Goal: Task Accomplishment & Management: Manage account settings

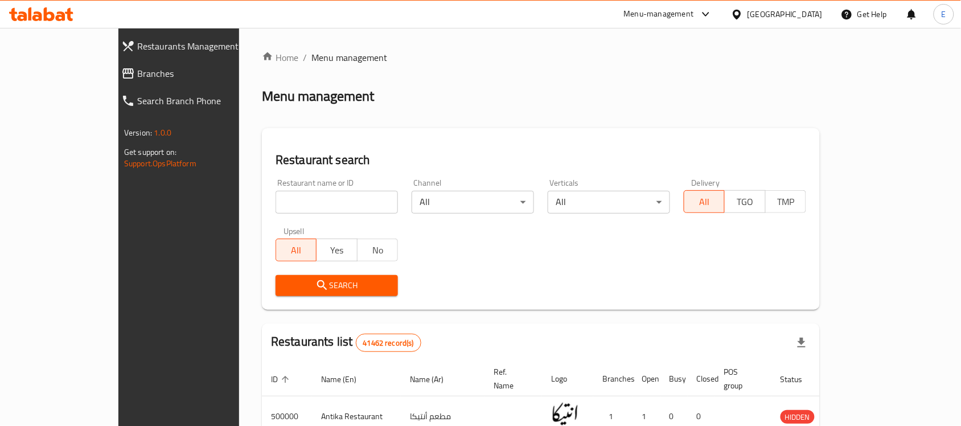
click at [342, 211] on input "search" at bounding box center [337, 202] width 122 height 23
paste input "688930"
type input "688930"
click button "Search" at bounding box center [337, 285] width 122 height 21
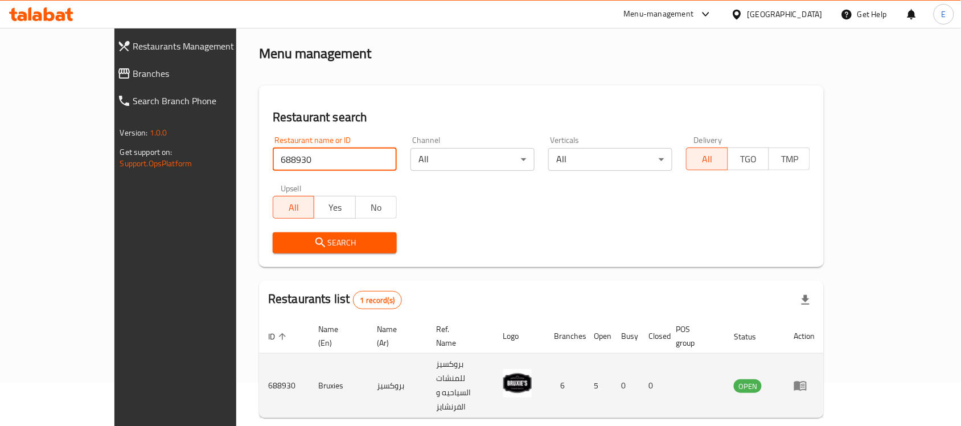
scroll to position [60, 0]
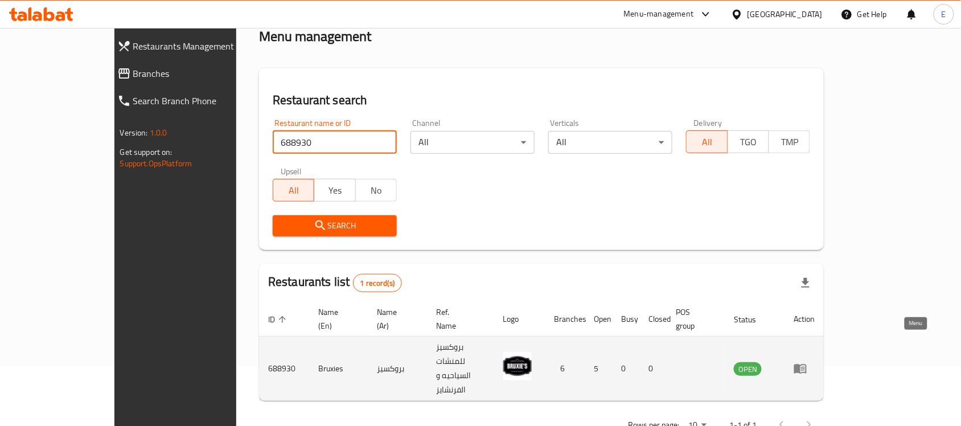
click at [807, 362] on icon "enhanced table" at bounding box center [801, 369] width 14 height 14
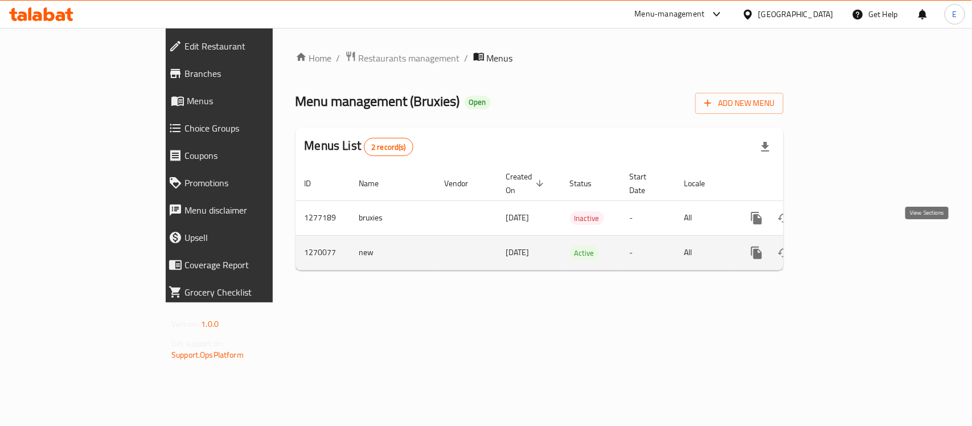
click at [844, 248] on icon "enhanced table" at bounding box center [839, 253] width 10 height 10
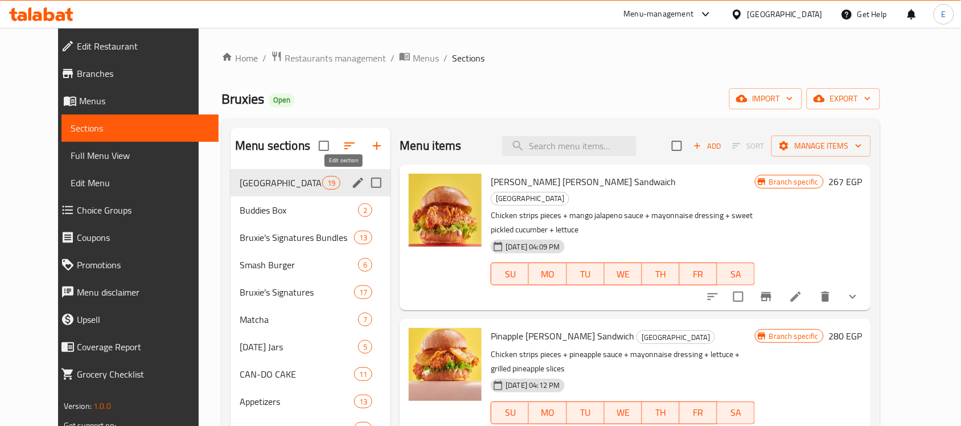
click at [353, 183] on icon "edit" at bounding box center [358, 183] width 10 height 10
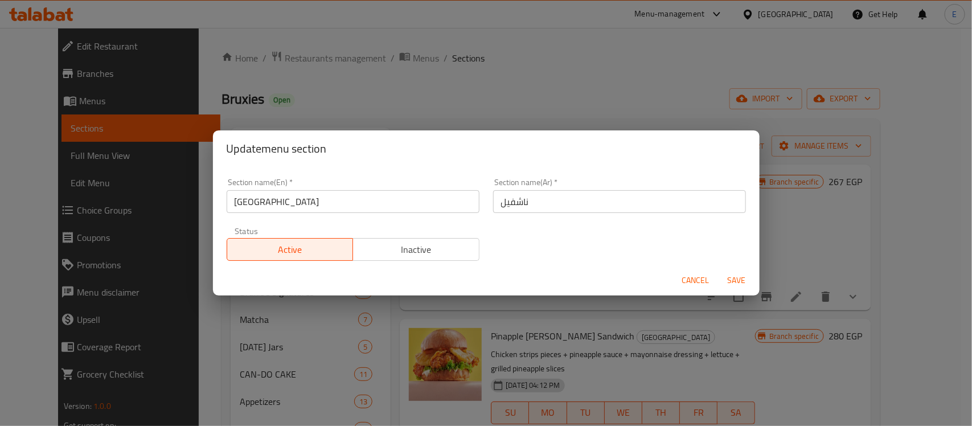
click at [365, 248] on span "Inactive" at bounding box center [416, 249] width 117 height 17
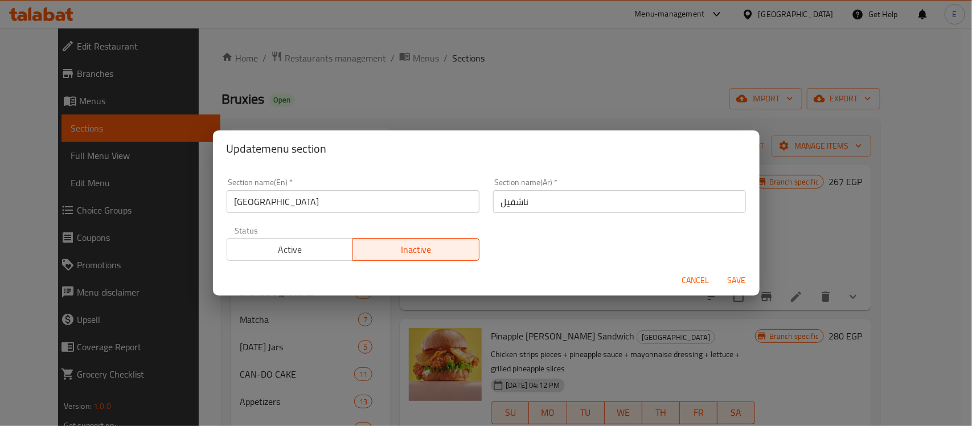
click at [742, 277] on span "Save" at bounding box center [736, 280] width 27 height 14
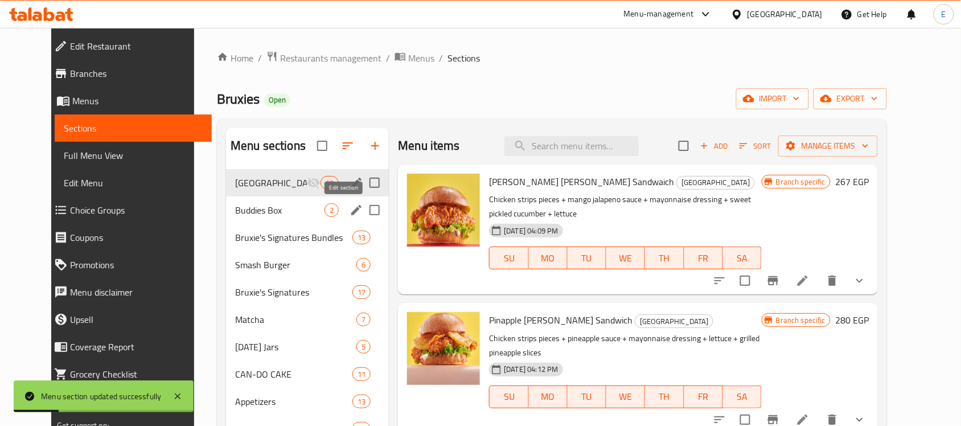
click at [350, 212] on icon "edit" at bounding box center [357, 210] width 14 height 14
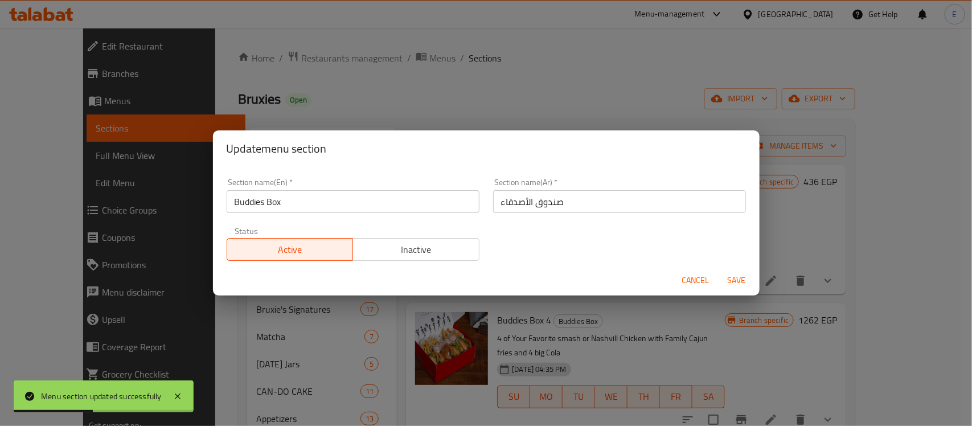
click at [424, 246] on span "Inactive" at bounding box center [416, 249] width 117 height 17
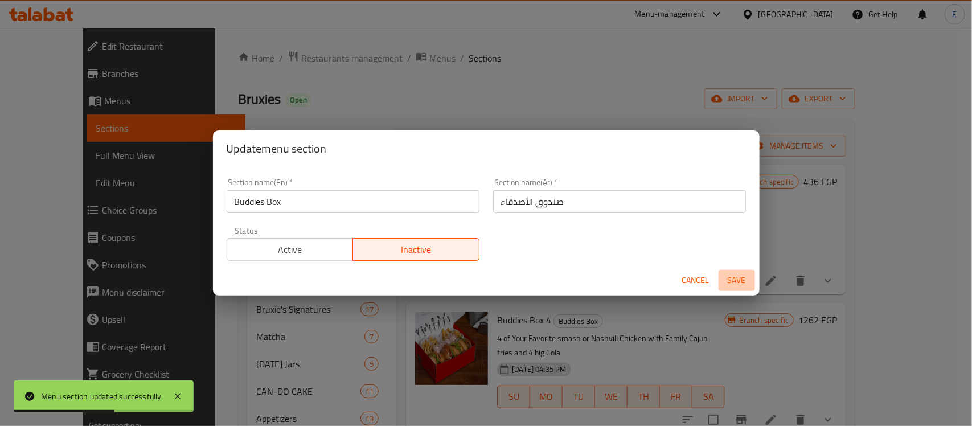
click at [733, 281] on span "Save" at bounding box center [736, 280] width 27 height 14
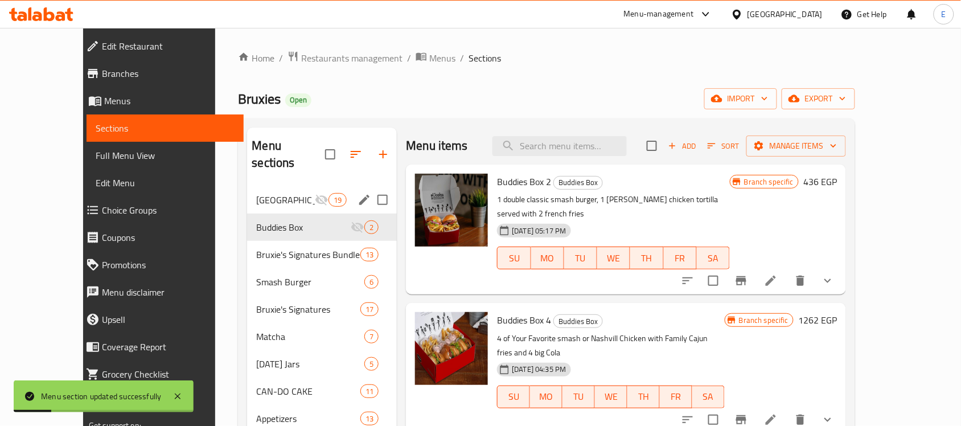
click at [286, 186] on div "Nashville 19" at bounding box center [322, 199] width 150 height 27
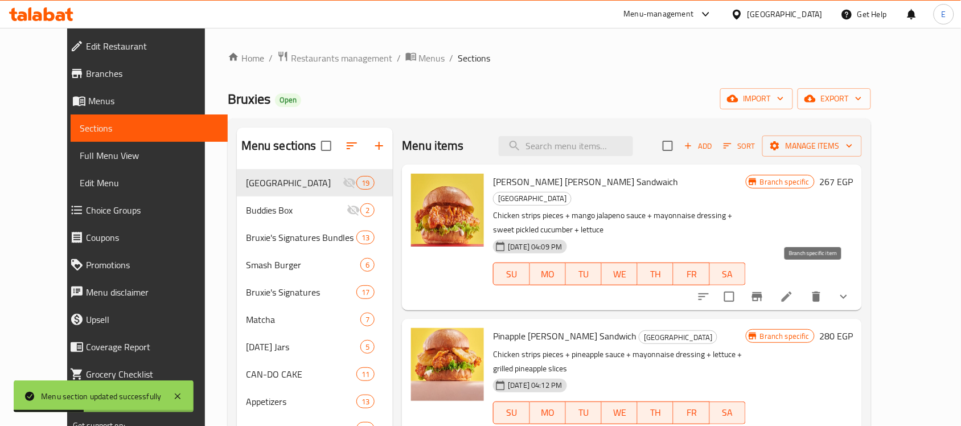
click at [771, 285] on button "Branch-specific-item" at bounding box center [757, 296] width 27 height 27
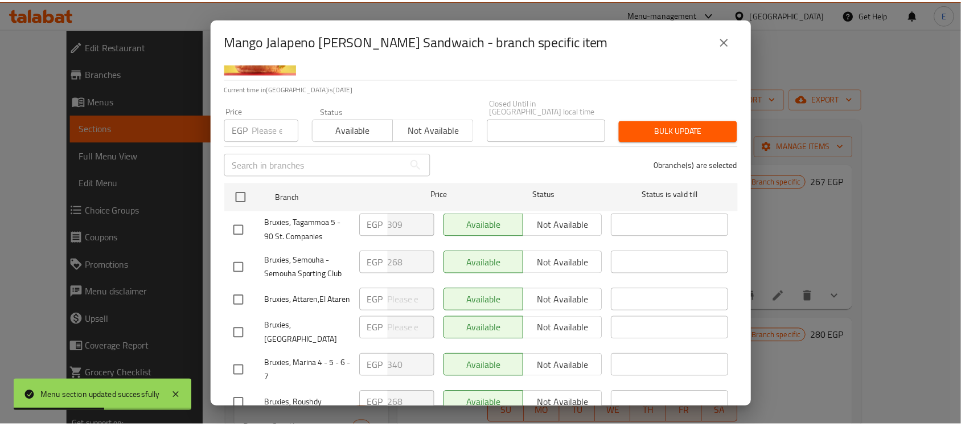
scroll to position [99, 0]
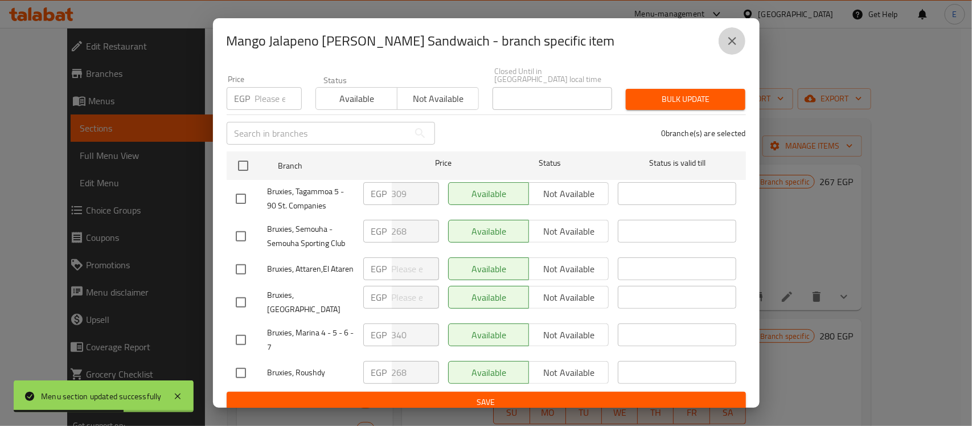
click at [733, 37] on icon "close" at bounding box center [732, 41] width 14 height 14
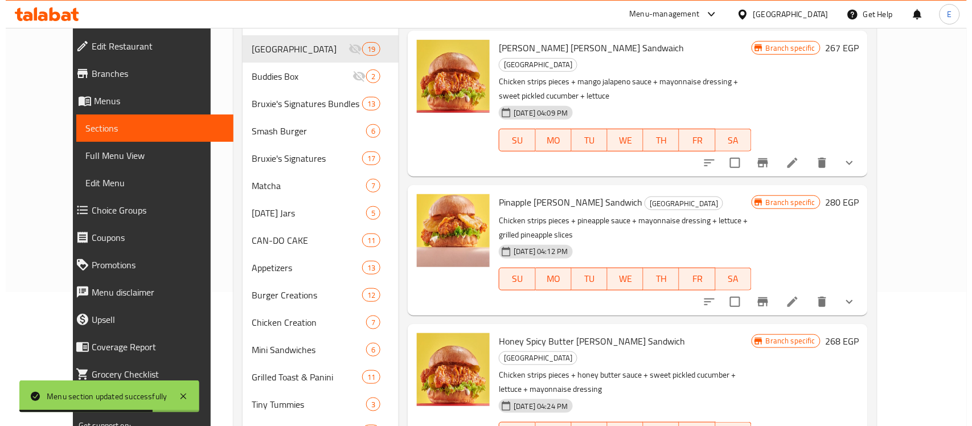
scroll to position [136, 0]
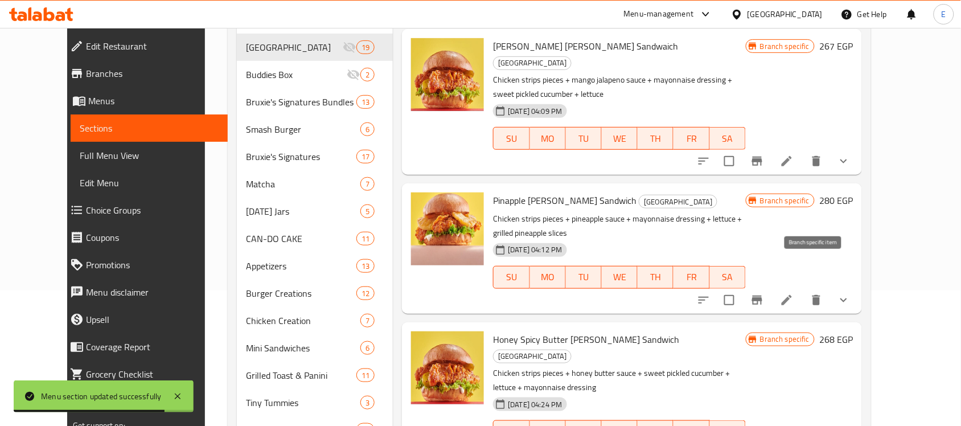
click at [764, 293] on icon "Branch-specific-item" at bounding box center [757, 300] width 14 height 14
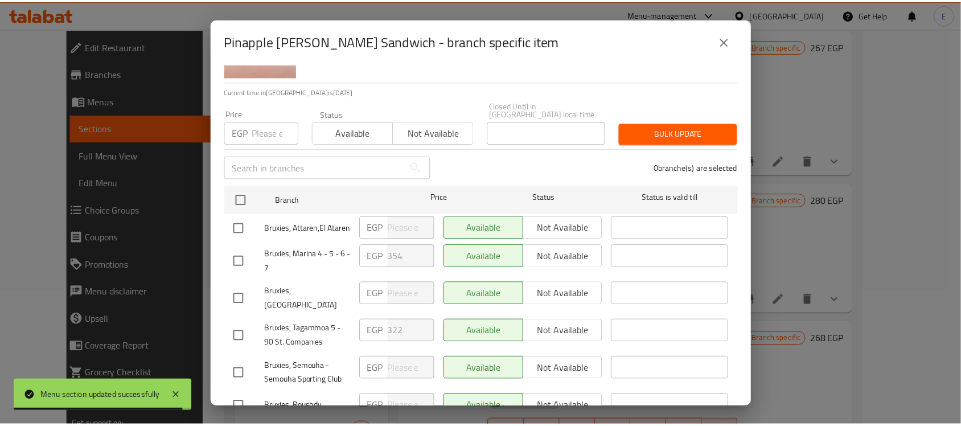
scroll to position [99, 0]
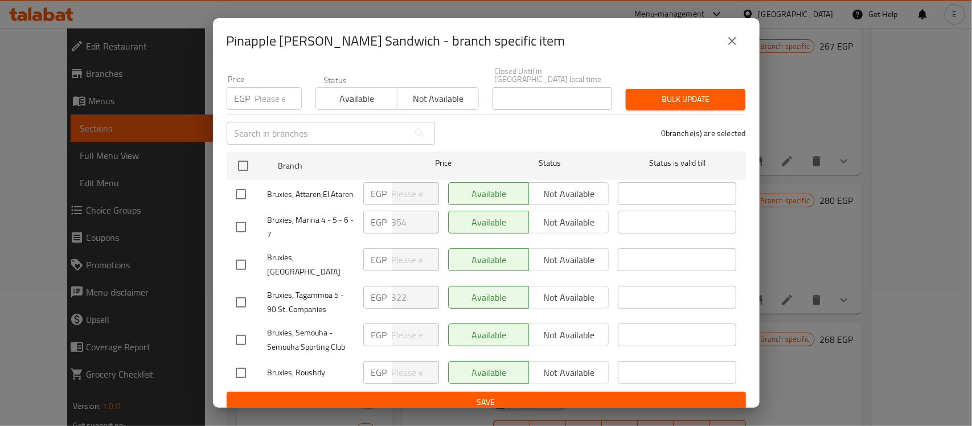
click at [374, 234] on div "EGP 354 ​" at bounding box center [401, 227] width 85 height 42
click at [375, 296] on div "EGP 322 ​" at bounding box center [401, 297] width 76 height 23
click at [721, 39] on button "close" at bounding box center [732, 40] width 27 height 27
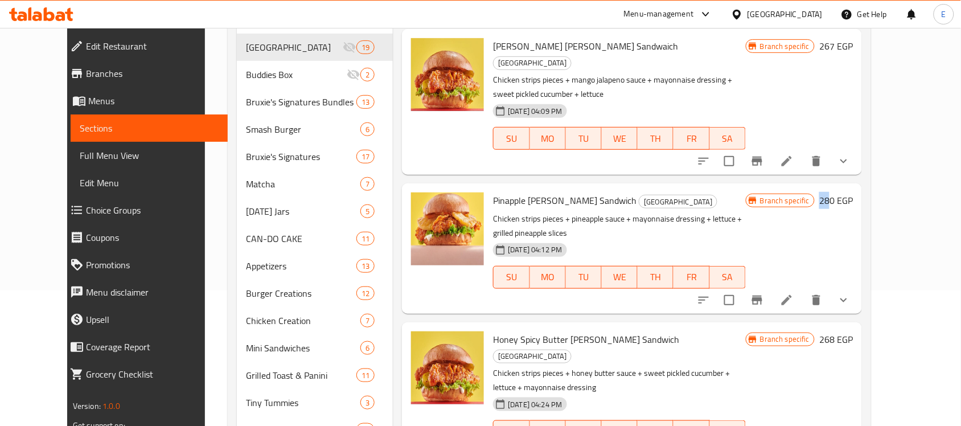
drag, startPoint x: 888, startPoint y: 187, endPoint x: 874, endPoint y: 189, distance: 14.4
click at [853, 192] on div "Branch specific 280 EGP" at bounding box center [799, 200] width 107 height 16
drag, startPoint x: 893, startPoint y: 309, endPoint x: 866, endPoint y: 308, distance: 26.8
click at [853, 331] on div "Branch specific 268 EGP" at bounding box center [799, 339] width 107 height 16
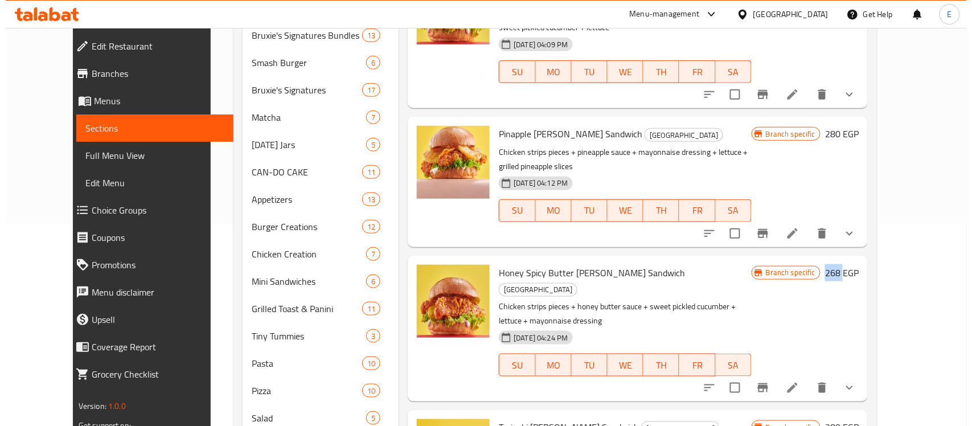
scroll to position [257, 0]
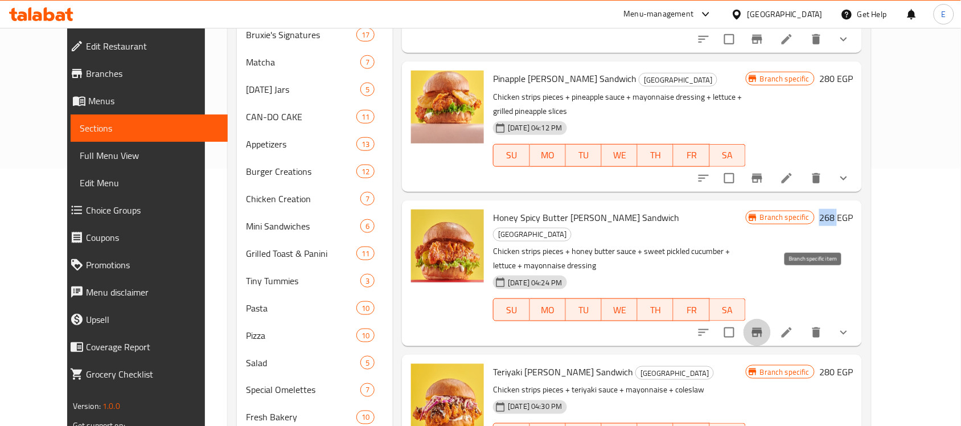
click at [764, 326] on icon "Branch-specific-item" at bounding box center [757, 333] width 14 height 14
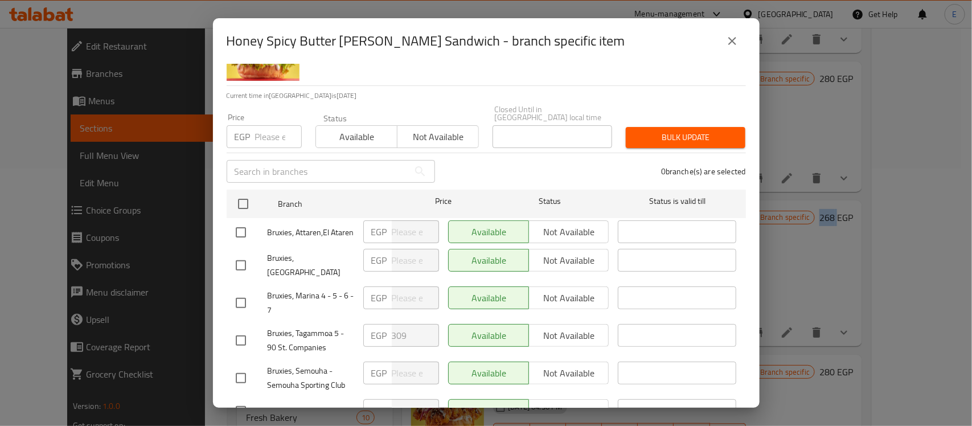
scroll to position [99, 0]
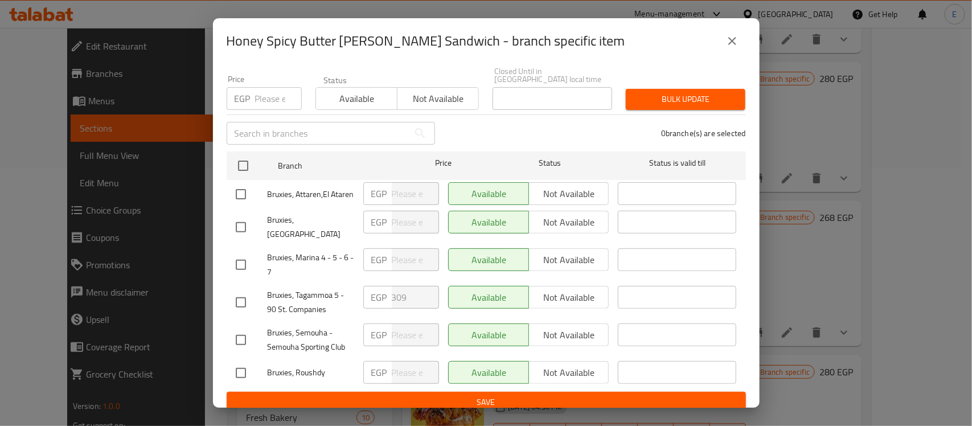
click at [731, 34] on icon "close" at bounding box center [732, 41] width 14 height 14
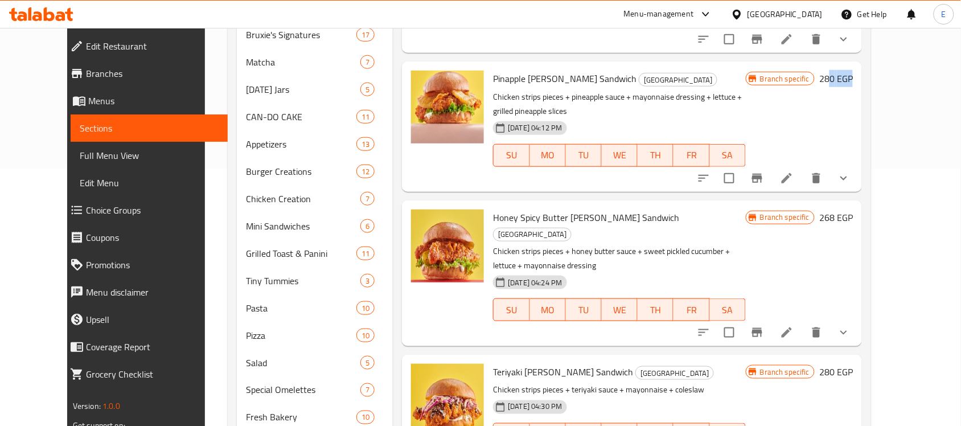
drag, startPoint x: 909, startPoint y: 65, endPoint x: 887, endPoint y: 77, distance: 25.2
click at [853, 77] on div "Branch specific 280 EGP" at bounding box center [799, 127] width 107 height 112
click at [771, 319] on button "Branch-specific-item" at bounding box center [757, 332] width 27 height 27
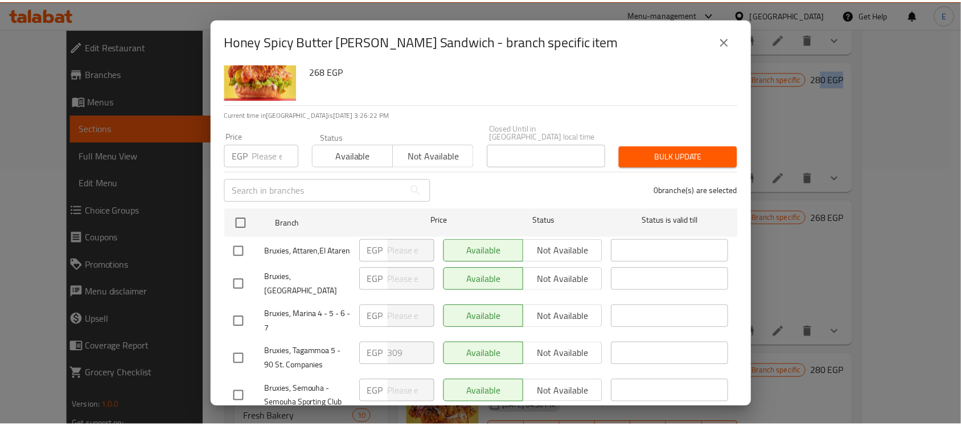
scroll to position [0, 0]
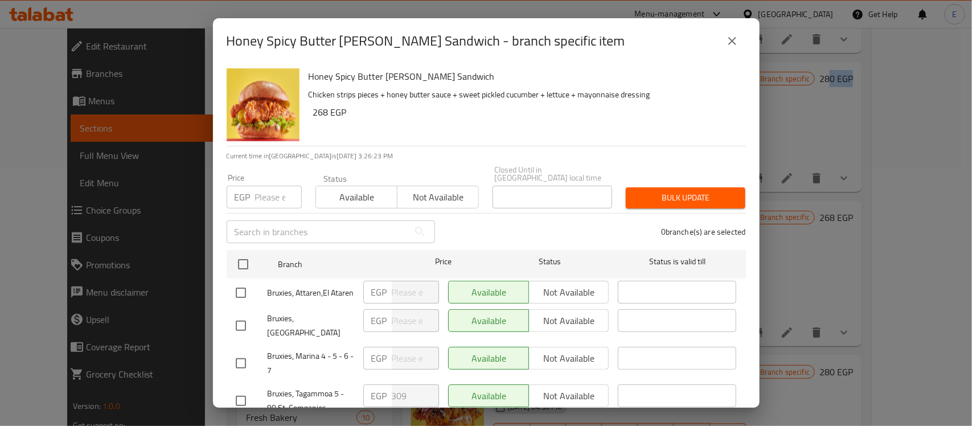
click at [736, 35] on icon "close" at bounding box center [732, 41] width 14 height 14
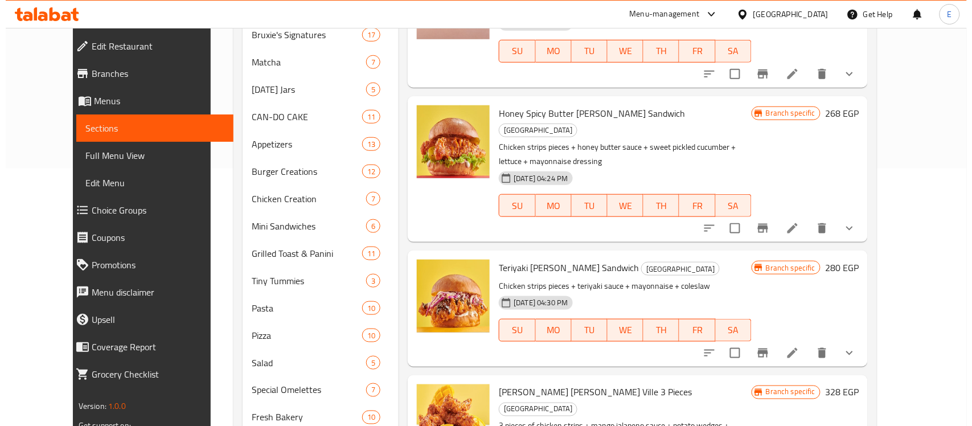
scroll to position [200, 0]
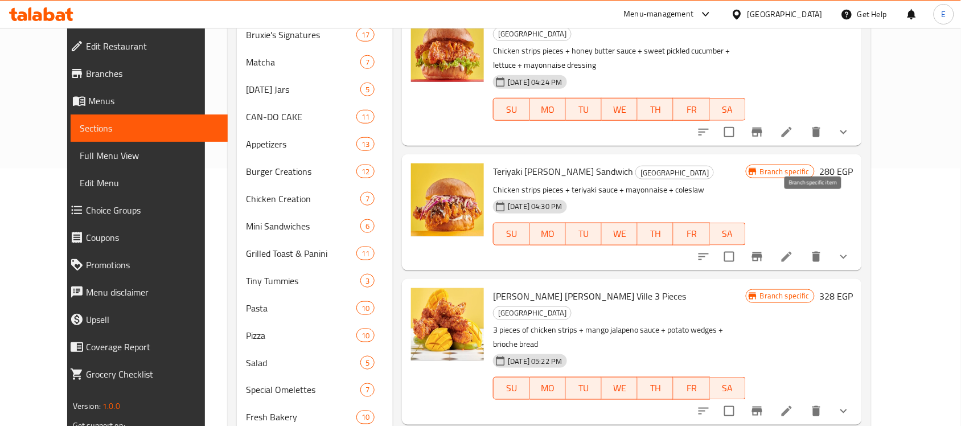
click at [762, 252] on icon "Branch-specific-item" at bounding box center [757, 256] width 10 height 9
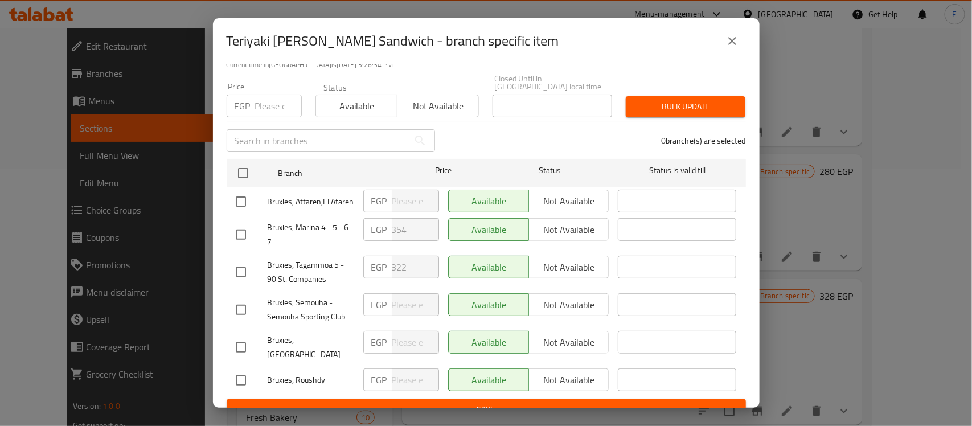
scroll to position [99, 0]
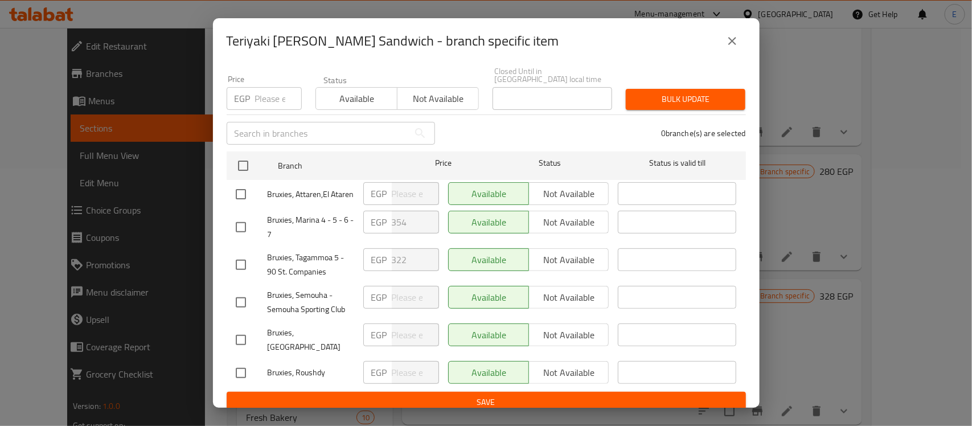
click at [379, 256] on div "EGP 322 ​" at bounding box center [401, 259] width 76 height 23
click at [386, 228] on div "EGP 354 ​" at bounding box center [401, 222] width 76 height 23
click at [725, 41] on icon "close" at bounding box center [732, 41] width 14 height 14
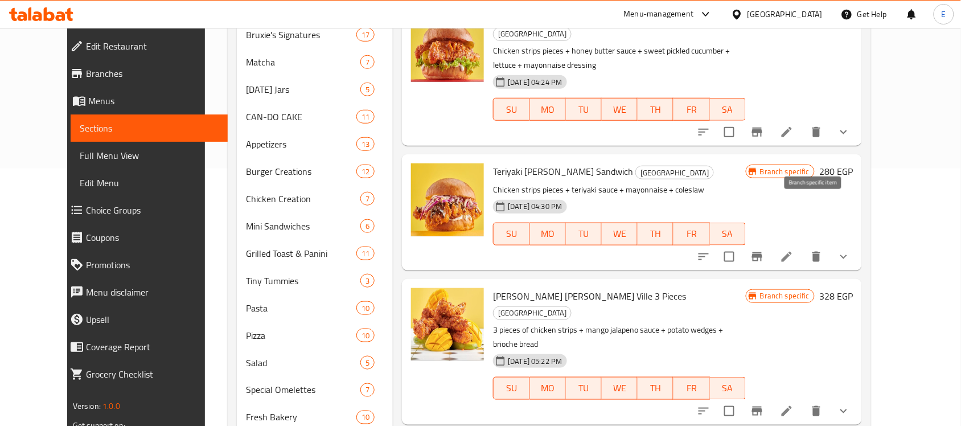
click at [764, 250] on icon "Branch-specific-item" at bounding box center [757, 257] width 14 height 14
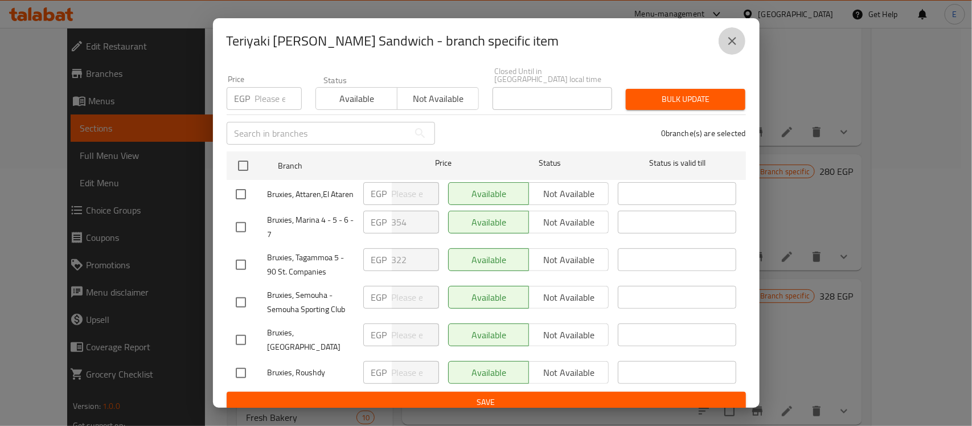
click at [736, 48] on button "close" at bounding box center [732, 40] width 27 height 27
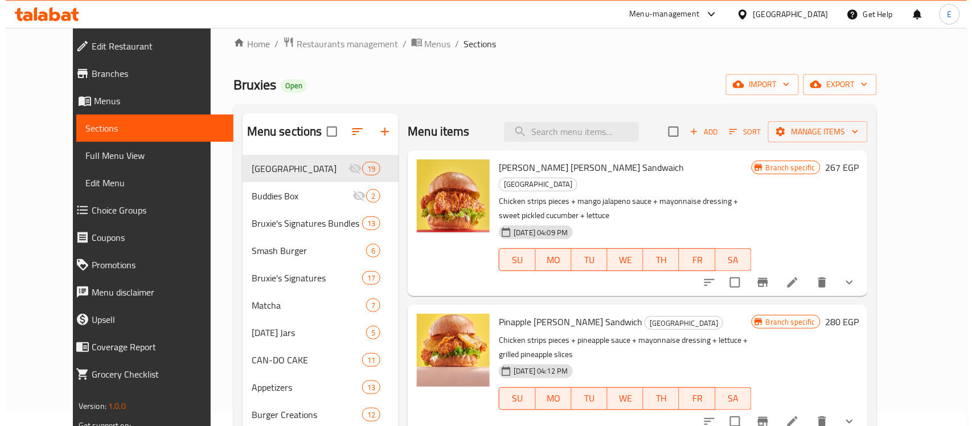
scroll to position [0, 0]
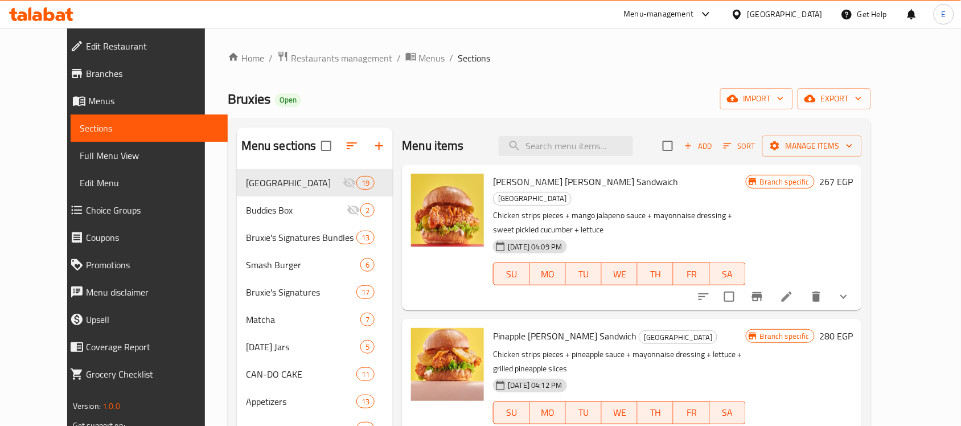
click at [402, 146] on h2 "Menu items" at bounding box center [433, 145] width 62 height 17
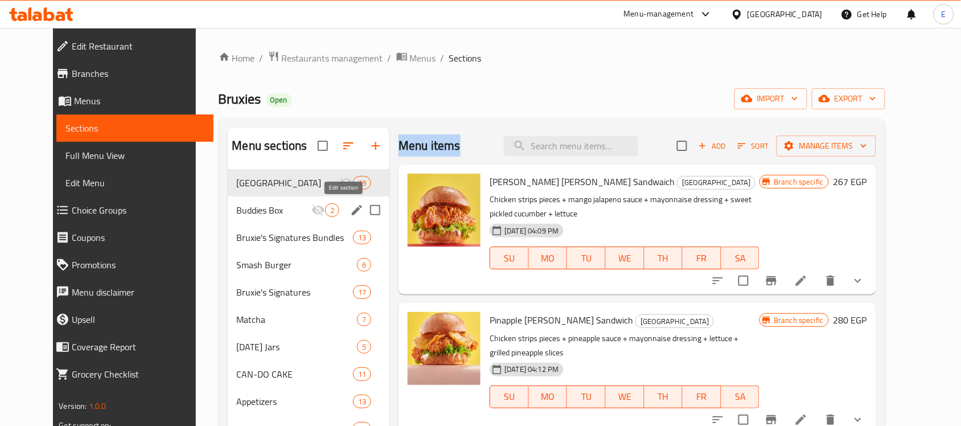
click at [352, 212] on icon "edit" at bounding box center [357, 210] width 10 height 10
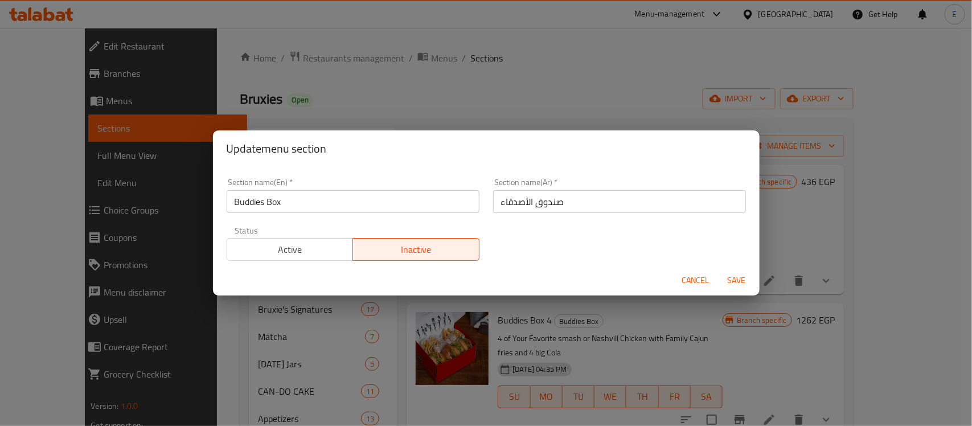
drag, startPoint x: 320, startPoint y: 241, endPoint x: 317, endPoint y: 251, distance: 10.1
click at [317, 251] on span "Active" at bounding box center [290, 249] width 117 height 17
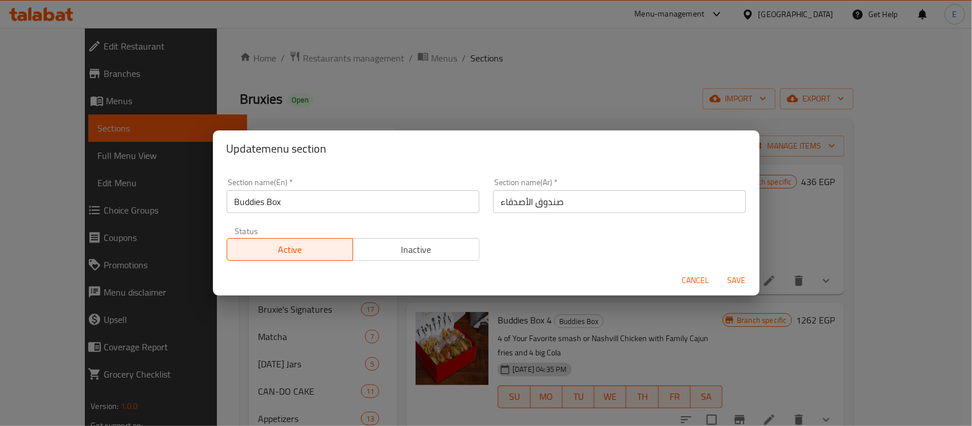
click at [738, 288] on span "Save" at bounding box center [736, 280] width 27 height 14
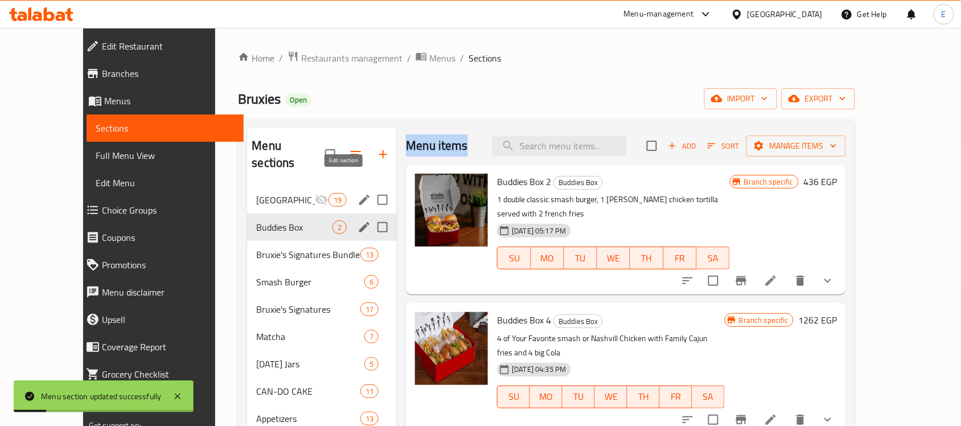
click at [359, 195] on icon "edit" at bounding box center [364, 200] width 10 height 10
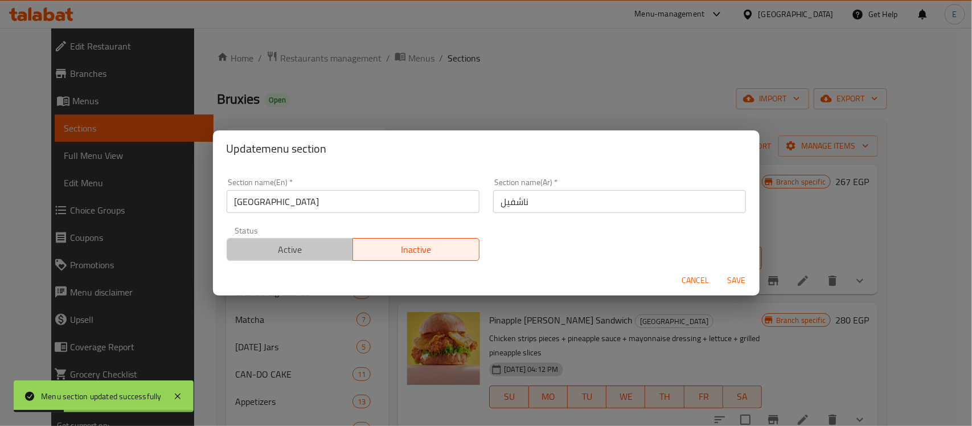
click at [325, 259] on button "Active" at bounding box center [290, 249] width 127 height 23
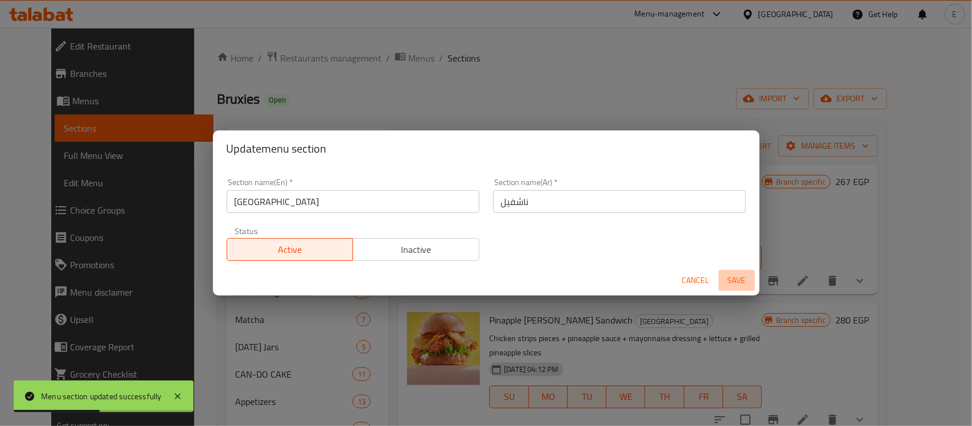
click at [737, 272] on button "Save" at bounding box center [737, 280] width 36 height 21
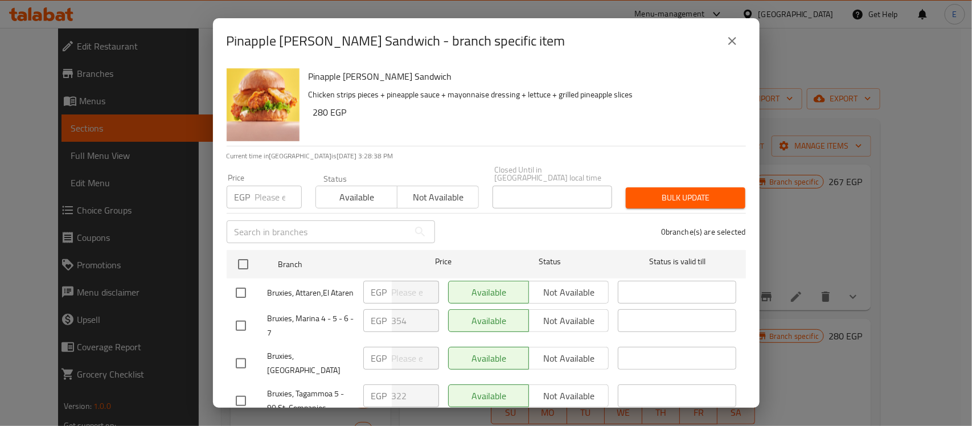
scroll to position [99, 0]
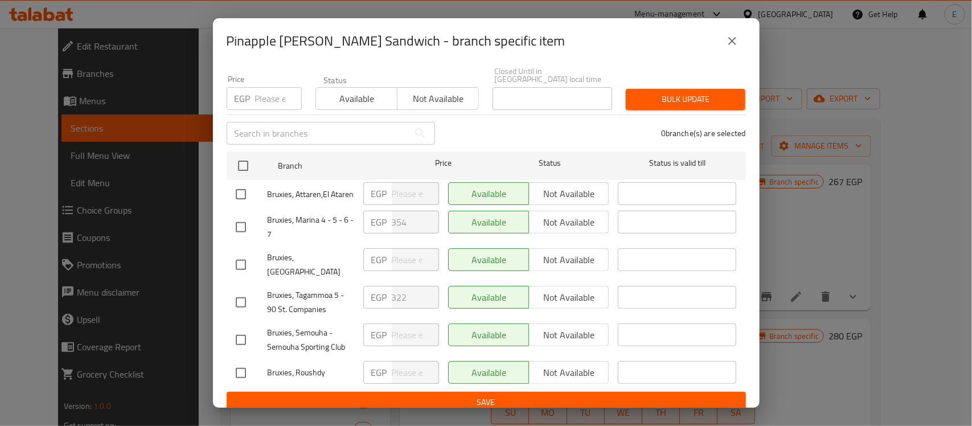
click at [308, 223] on span "Bruxies, Marina 4 - 5 - 6 - 7" at bounding box center [311, 227] width 87 height 28
click at [309, 223] on span "Bruxies, Marina 4 - 5 - 6 - 7" at bounding box center [311, 227] width 87 height 28
click at [310, 223] on span "Bruxies, Marina 4 - 5 - 6 - 7" at bounding box center [311, 227] width 87 height 28
click at [293, 223] on span "Bruxies, Marina 4 - 5 - 6 - 7" at bounding box center [311, 227] width 87 height 28
click at [294, 223] on span "Bruxies, Marina 4 - 5 - 6 - 7" at bounding box center [311, 227] width 87 height 28
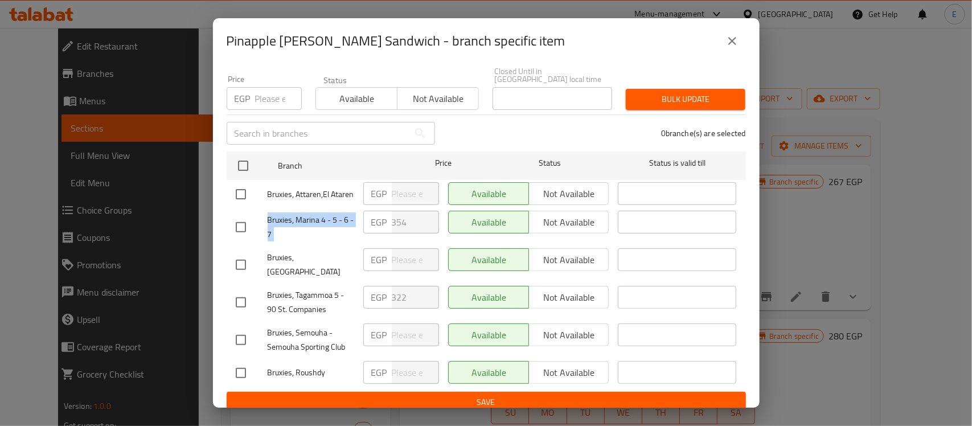
click at [294, 223] on span "Bruxies, Marina 4 - 5 - 6 - 7" at bounding box center [311, 227] width 87 height 28
drag, startPoint x: 294, startPoint y: 223, endPoint x: 305, endPoint y: 220, distance: 11.1
click at [295, 223] on span "Bruxies, Marina 4 - 5 - 6 - 7" at bounding box center [311, 227] width 87 height 28
click at [732, 44] on icon "close" at bounding box center [732, 41] width 14 height 14
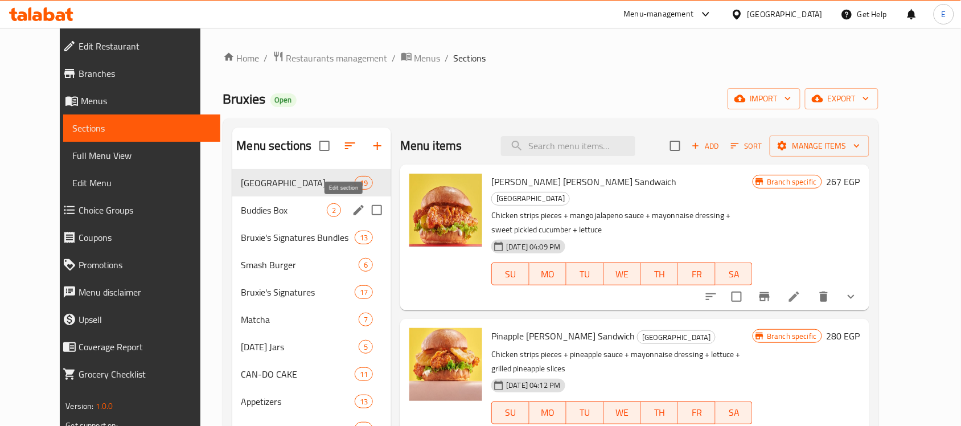
click at [352, 210] on icon "edit" at bounding box center [359, 210] width 14 height 14
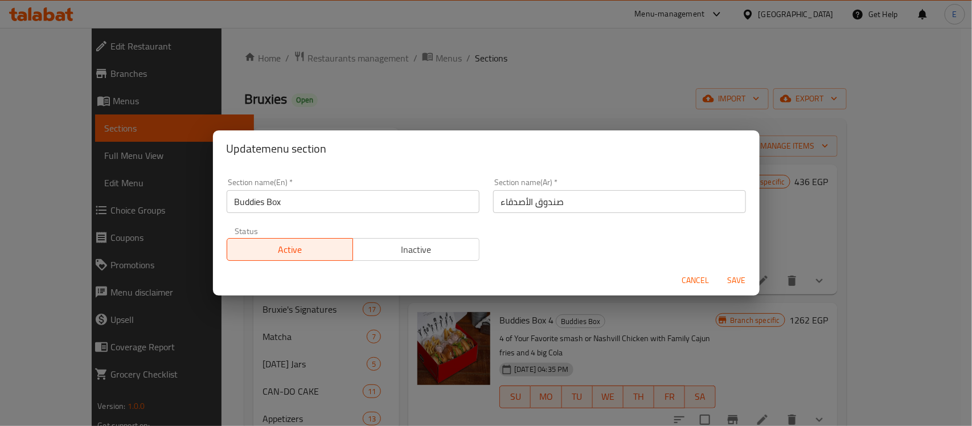
click at [690, 281] on span "Cancel" at bounding box center [695, 280] width 27 height 14
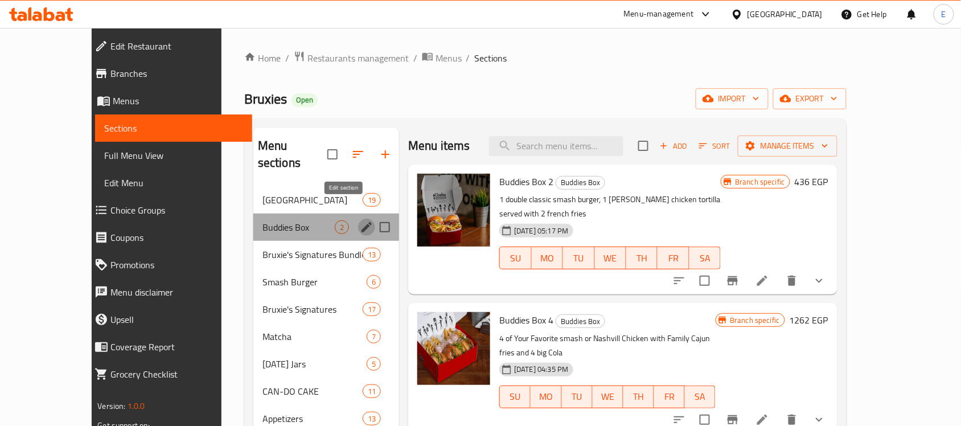
click at [360, 220] on icon "edit" at bounding box center [367, 227] width 14 height 14
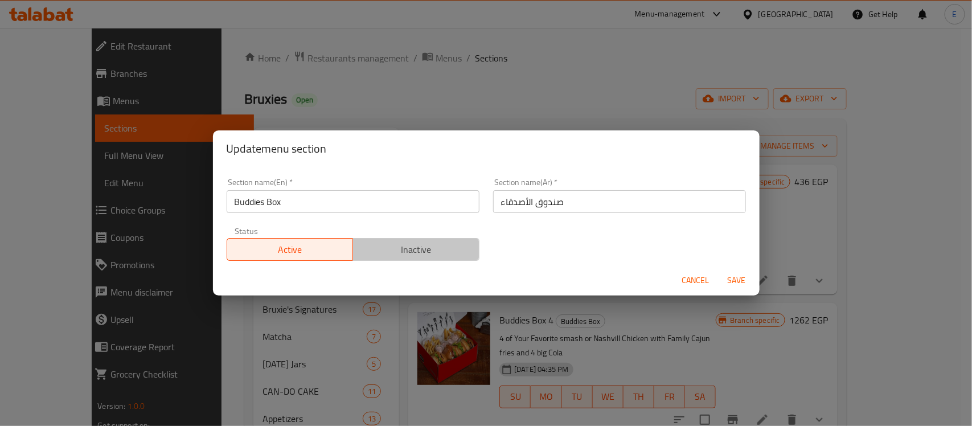
click at [426, 245] on span "Inactive" at bounding box center [416, 249] width 117 height 17
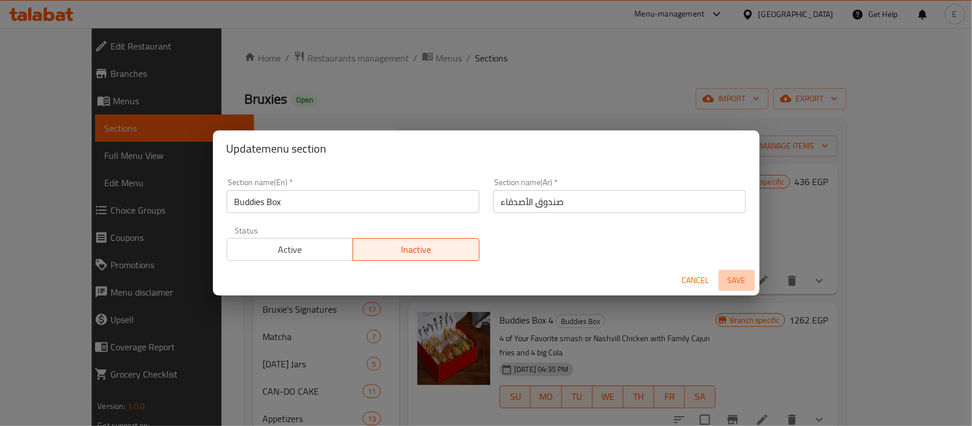
click at [736, 280] on span "Save" at bounding box center [736, 280] width 27 height 14
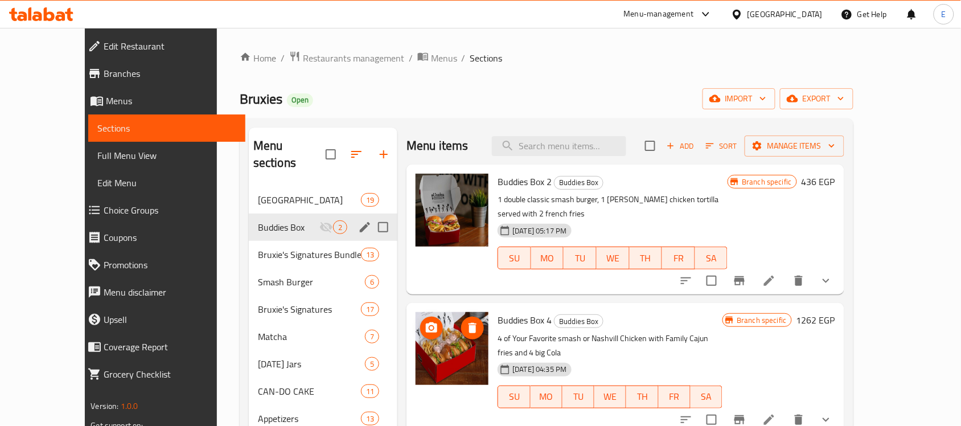
drag, startPoint x: 442, startPoint y: 306, endPoint x: 300, endPoint y: 125, distance: 229.9
drag, startPoint x: 300, startPoint y: 125, endPoint x: 104, endPoint y: 289, distance: 254.7
drag, startPoint x: 104, startPoint y: 289, endPoint x: 417, endPoint y: 299, distance: 313.3
drag, startPoint x: 392, startPoint y: 254, endPoint x: 520, endPoint y: 298, distance: 135.4
drag, startPoint x: 520, startPoint y: 298, endPoint x: 377, endPoint y: 335, distance: 147.6
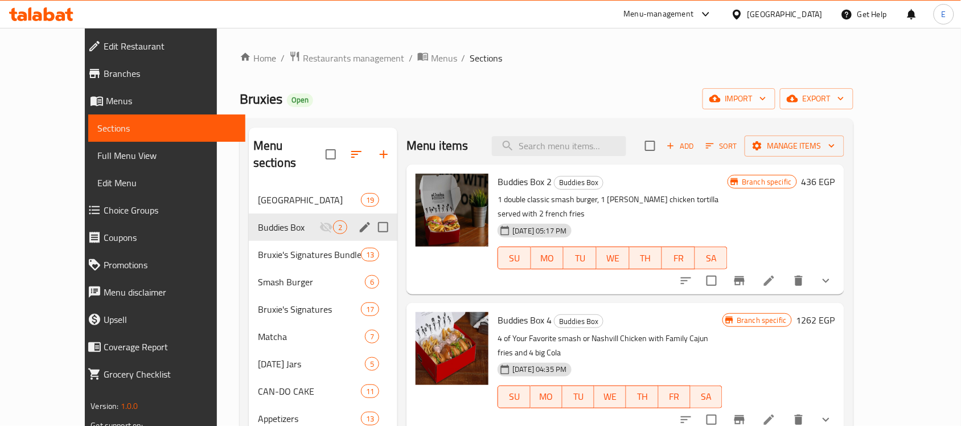
drag, startPoint x: 377, startPoint y: 335, endPoint x: 356, endPoint y: 388, distance: 57.0
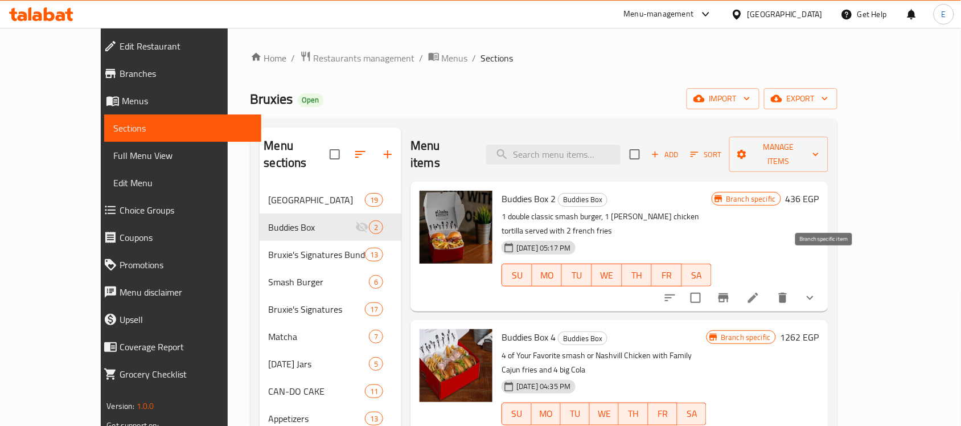
click at [731, 291] on icon "Branch-specific-item" at bounding box center [724, 298] width 14 height 14
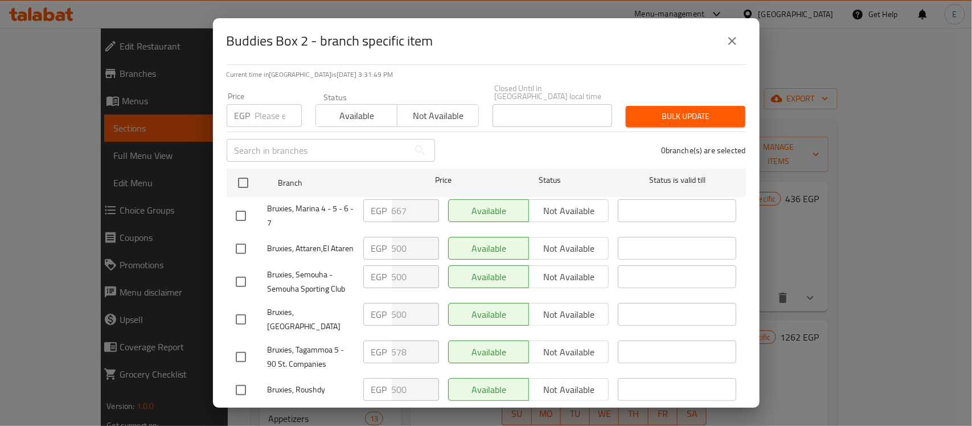
scroll to position [99, 0]
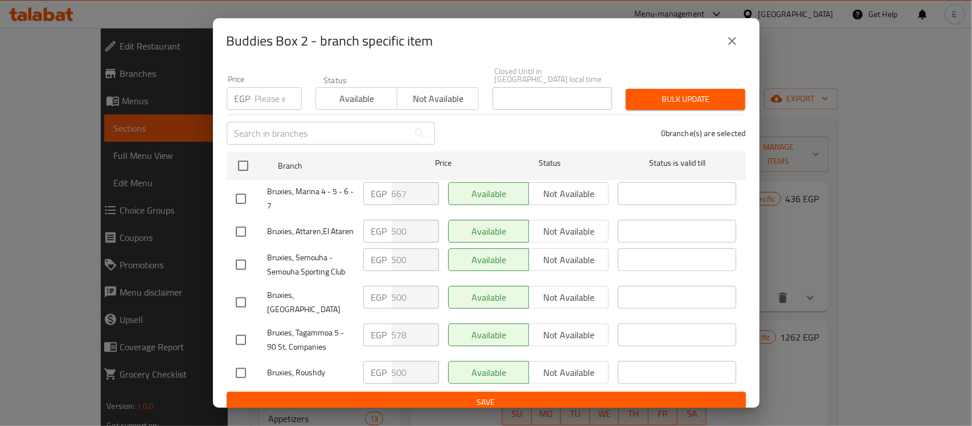
click at [251, 235] on input "checkbox" at bounding box center [241, 232] width 24 height 24
checkbox input "true"
click at [245, 266] on input "checkbox" at bounding box center [241, 265] width 24 height 24
checkbox input "true"
click at [241, 297] on input "checkbox" at bounding box center [241, 302] width 24 height 24
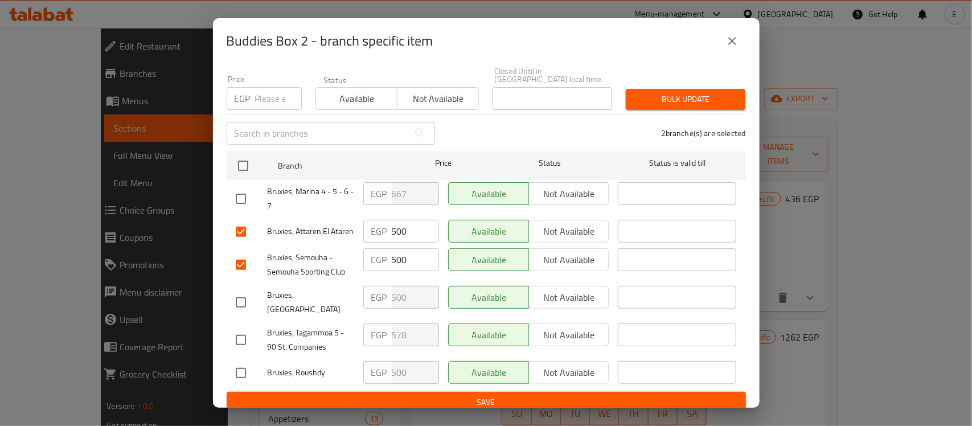
checkbox input "true"
click at [240, 364] on input "checkbox" at bounding box center [241, 373] width 24 height 24
checkbox input "true"
click at [396, 223] on input "500" at bounding box center [415, 231] width 47 height 23
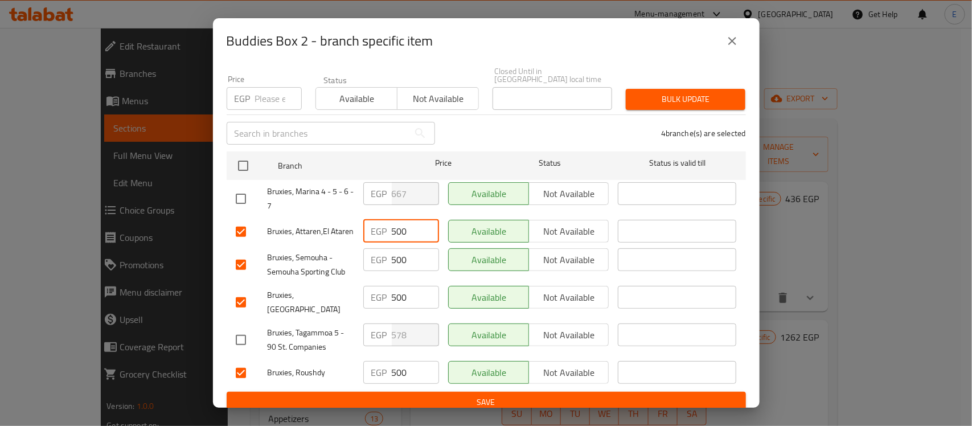
paste input "625"
type input "625"
click at [395, 264] on input "500" at bounding box center [415, 259] width 47 height 23
paste input "625"
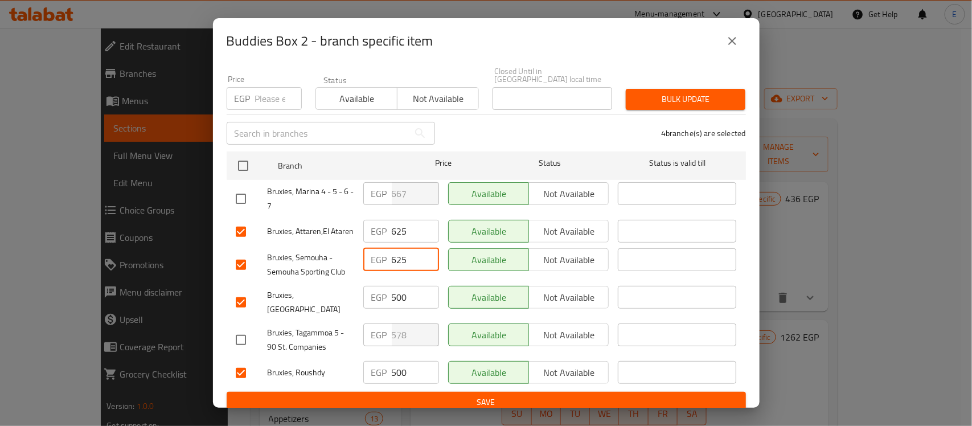
type input "625"
click at [396, 300] on input "500" at bounding box center [415, 297] width 47 height 23
paste input "625"
type input "625"
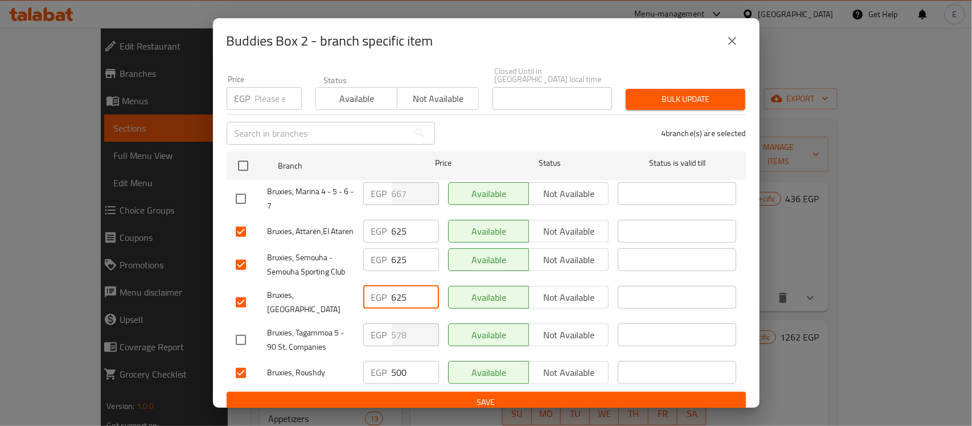
click at [393, 366] on input "500" at bounding box center [415, 372] width 47 height 23
paste input "625"
type input "625"
click at [241, 337] on input "checkbox" at bounding box center [241, 340] width 24 height 24
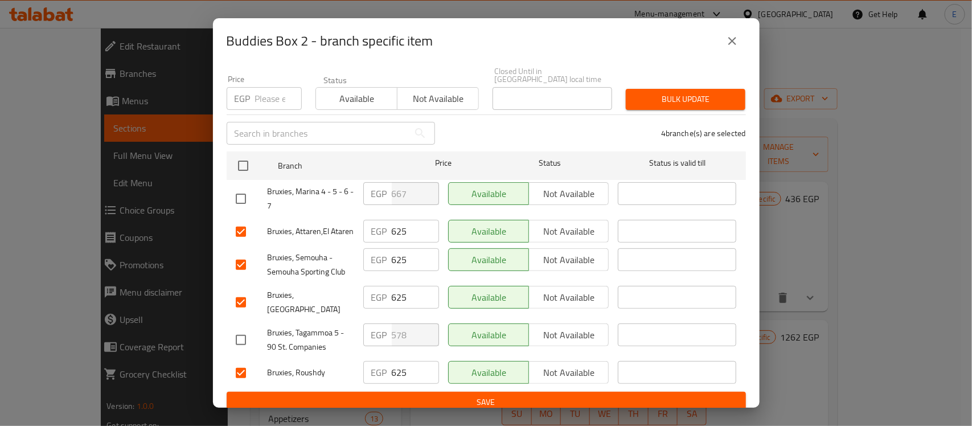
checkbox input "true"
click at [393, 327] on input "578" at bounding box center [415, 334] width 47 height 23
paste input "722.5"
type input "722.5"
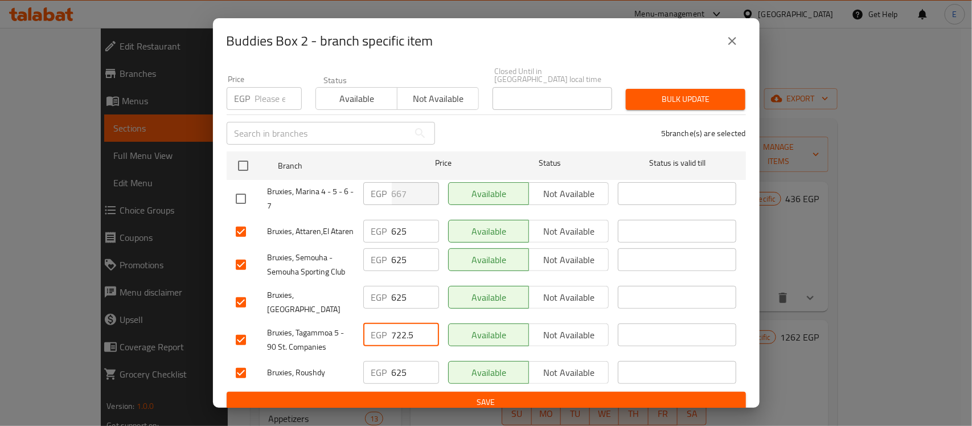
click at [433, 395] on span "Save" at bounding box center [486, 402] width 501 height 14
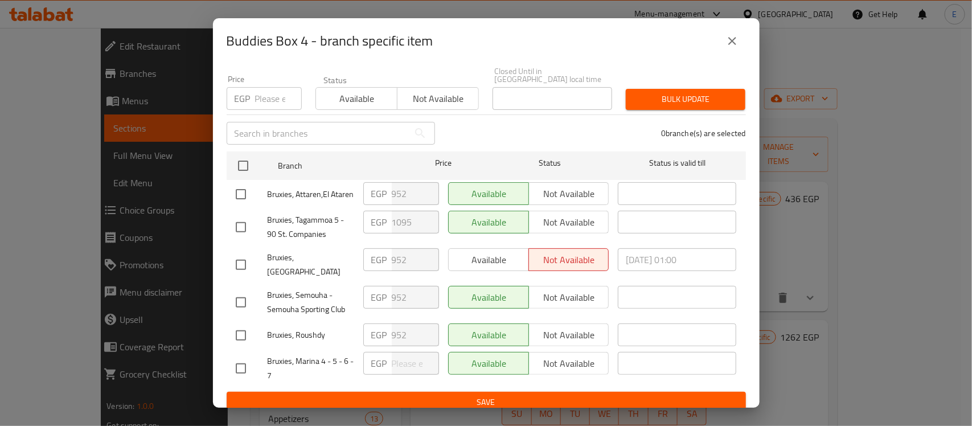
click at [245, 325] on input "checkbox" at bounding box center [241, 335] width 24 height 24
checkbox input "true"
click at [240, 290] on input "checkbox" at bounding box center [241, 302] width 24 height 24
checkbox input "true"
click at [243, 259] on input "checkbox" at bounding box center [241, 265] width 24 height 24
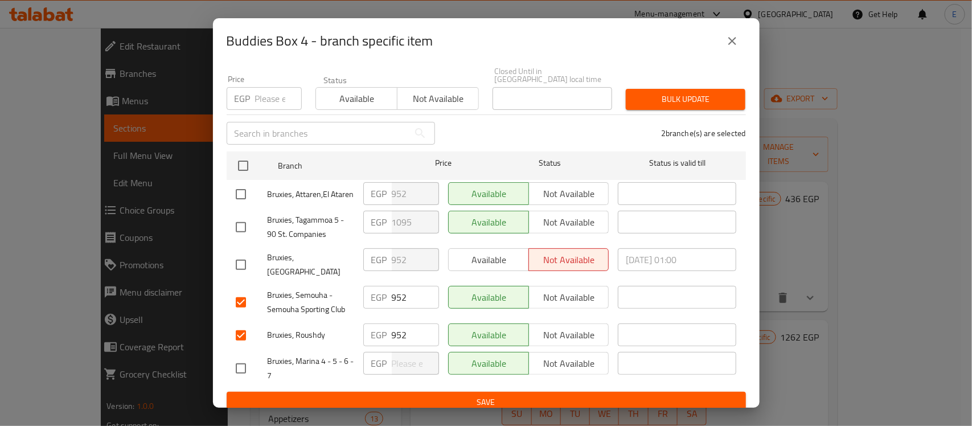
checkbox input "true"
click at [243, 195] on input "checkbox" at bounding box center [241, 194] width 24 height 24
checkbox input "true"
click at [400, 188] on input "952" at bounding box center [415, 193] width 47 height 23
click at [399, 188] on input "952" at bounding box center [415, 193] width 47 height 23
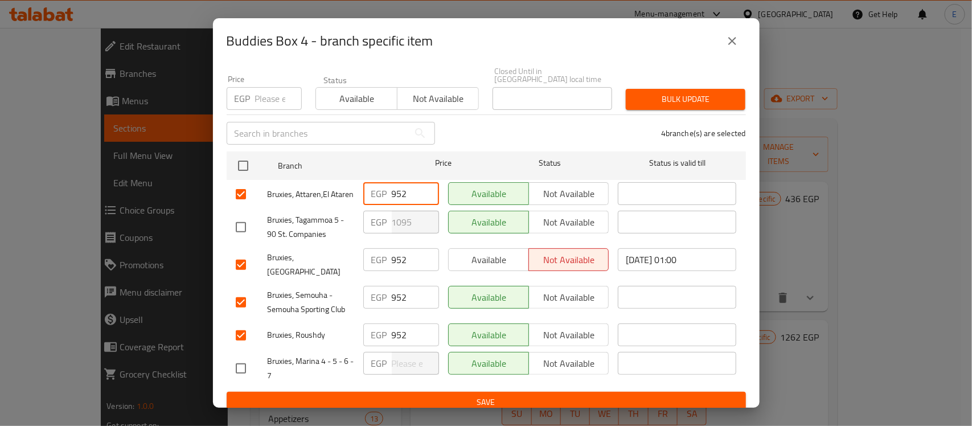
paste input "1190"
type input "1190"
click at [400, 258] on input "952" at bounding box center [415, 259] width 47 height 23
paste input "1190"
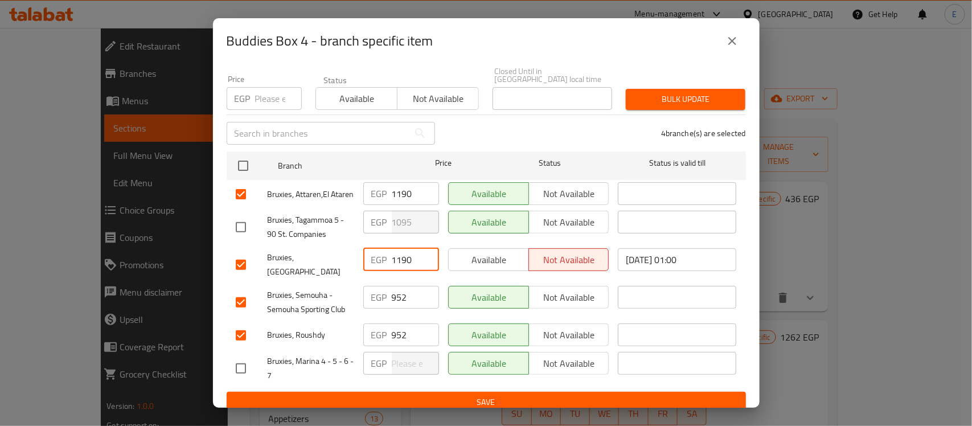
type input "1190"
click at [397, 288] on input "952" at bounding box center [415, 297] width 47 height 23
paste input "1190"
type input "1190"
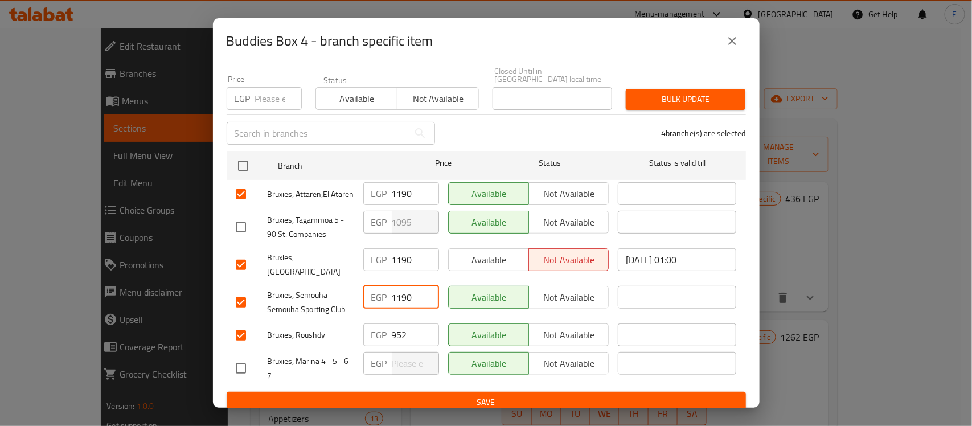
click at [397, 328] on input "952" at bounding box center [415, 334] width 47 height 23
paste input "1190"
type input "1190"
click at [242, 228] on input "checkbox" at bounding box center [241, 227] width 24 height 24
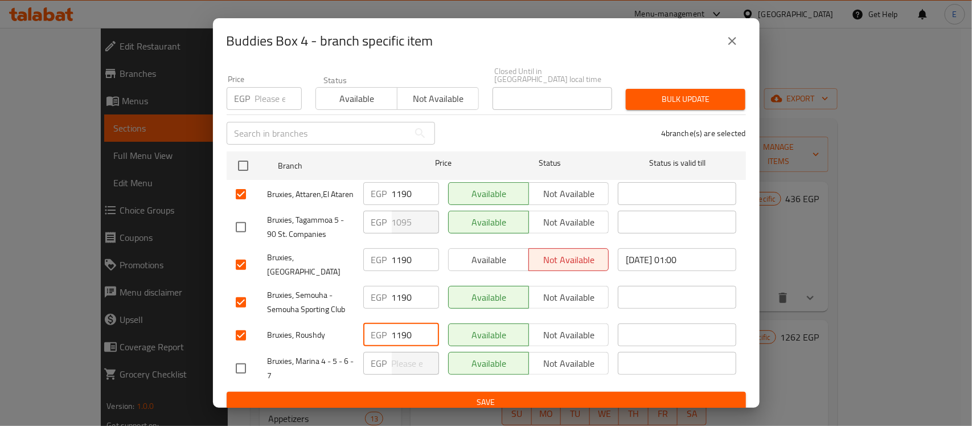
checkbox input "true"
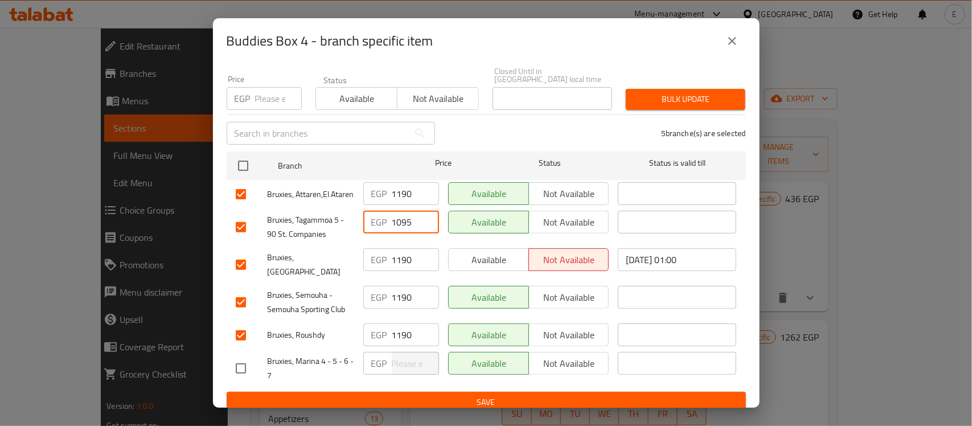
click at [406, 225] on input "1095" at bounding box center [415, 222] width 47 height 23
paste input "368.7"
type input "1368.75"
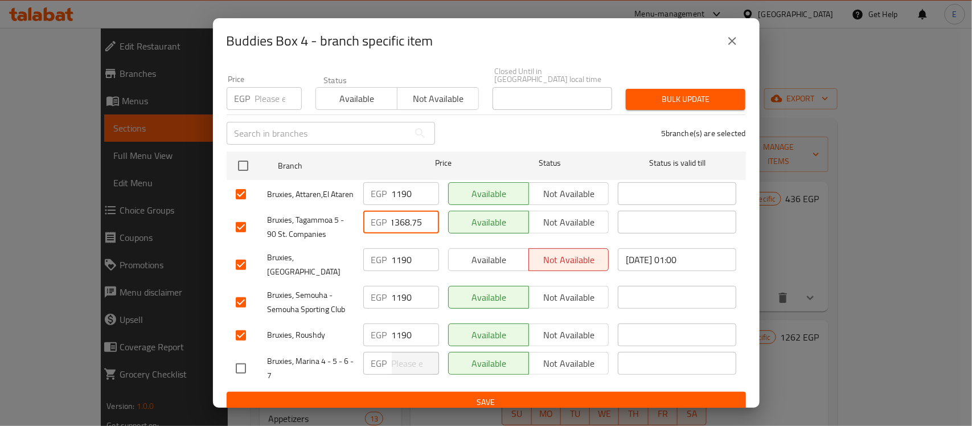
click at [431, 395] on span "Save" at bounding box center [486, 402] width 501 height 14
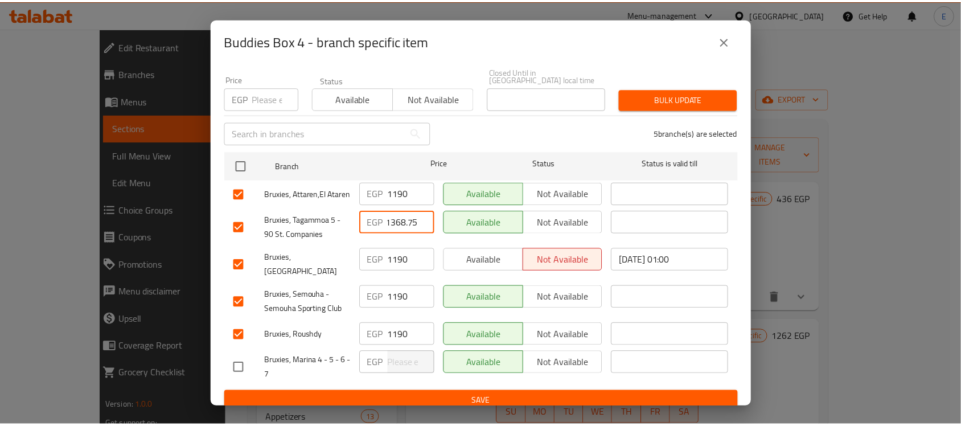
scroll to position [0, 0]
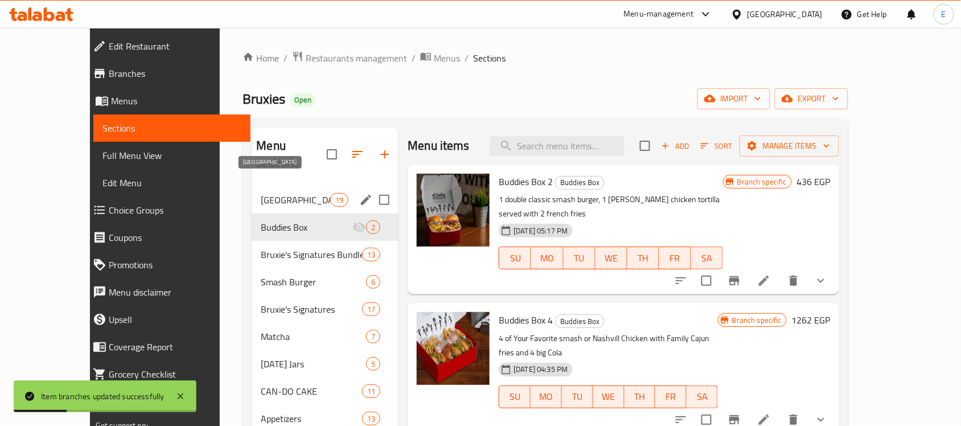
click at [266, 193] on span "[GEOGRAPHIC_DATA]" at bounding box center [295, 200] width 69 height 14
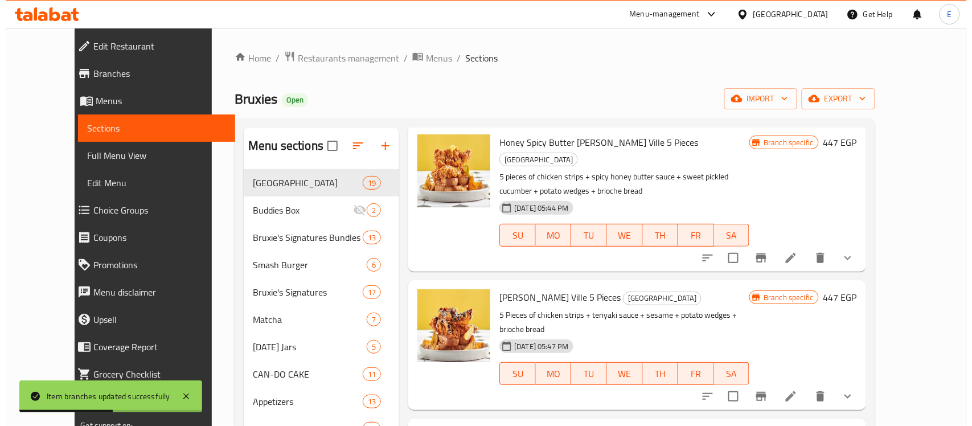
scroll to position [735, 0]
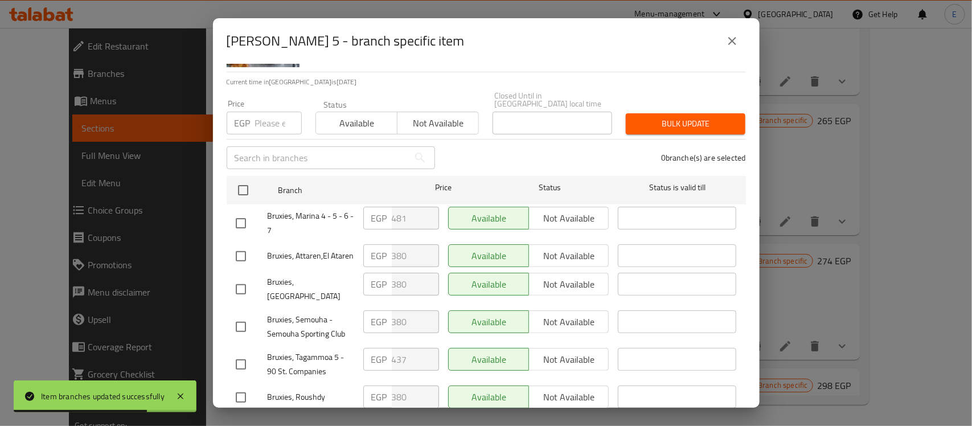
scroll to position [99, 0]
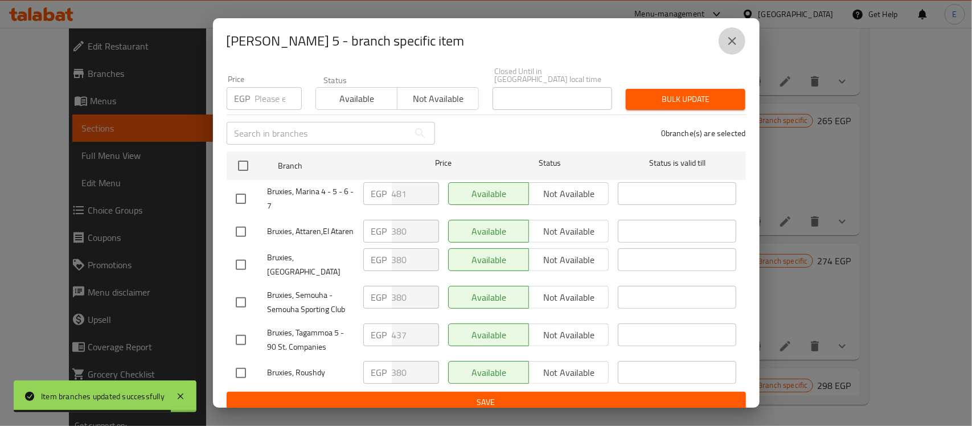
click at [741, 39] on button "close" at bounding box center [732, 40] width 27 height 27
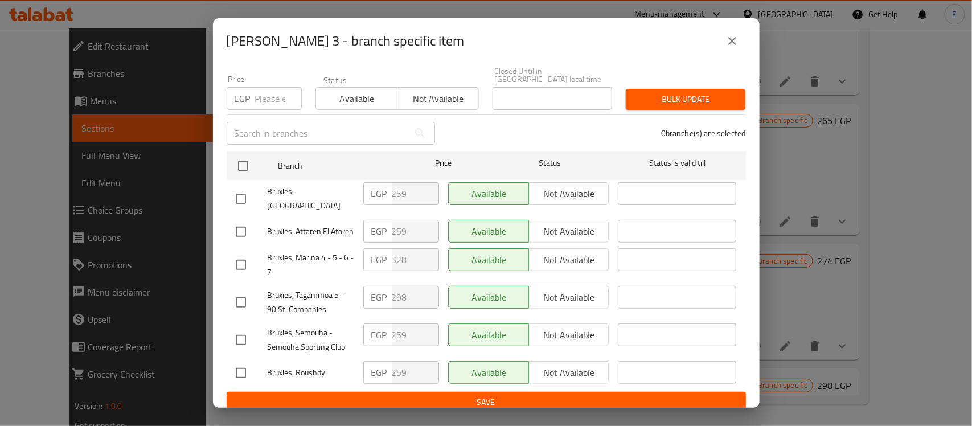
click at [731, 40] on icon "close" at bounding box center [732, 41] width 14 height 14
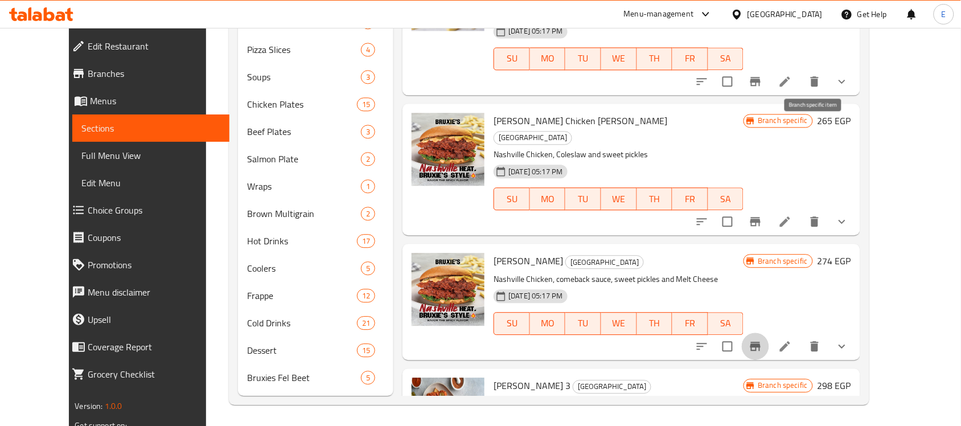
click at [762, 339] on icon "Branch-specific-item" at bounding box center [756, 346] width 14 height 14
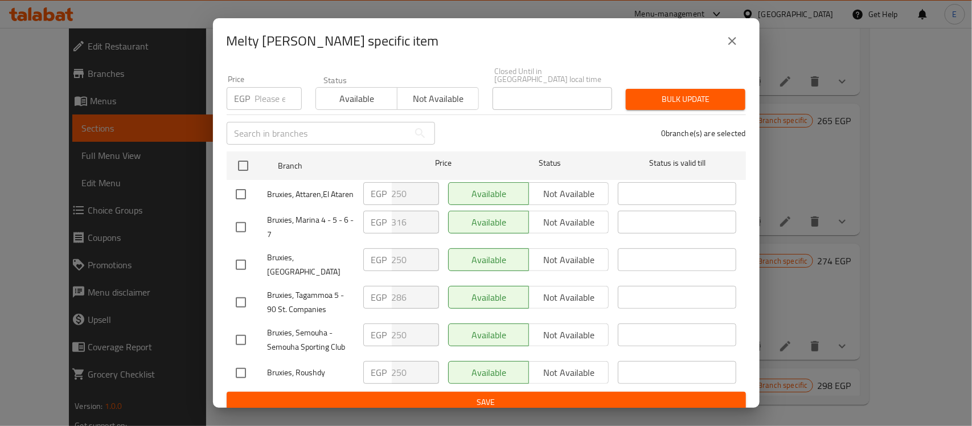
click at [733, 46] on icon "close" at bounding box center [732, 41] width 14 height 14
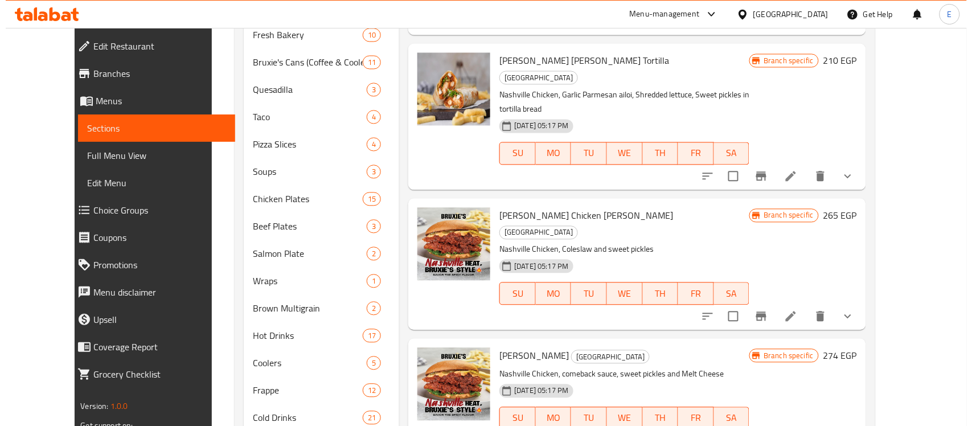
scroll to position [563, 0]
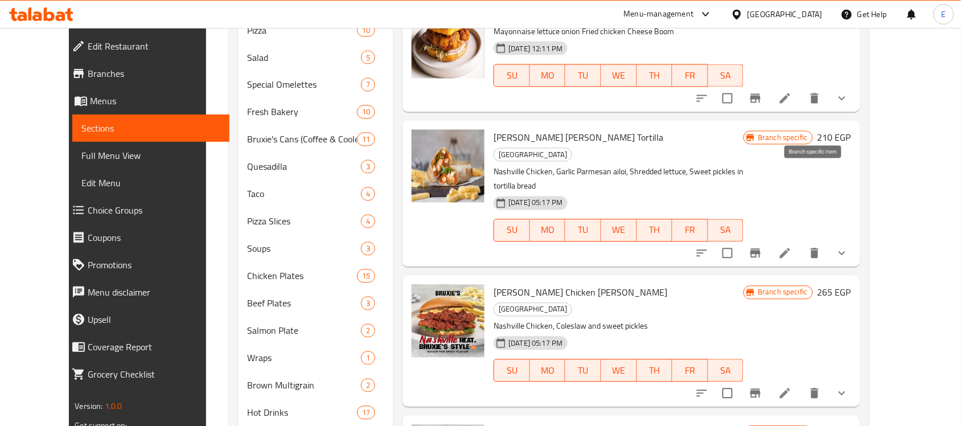
click at [762, 387] on icon "Branch-specific-item" at bounding box center [756, 394] width 14 height 14
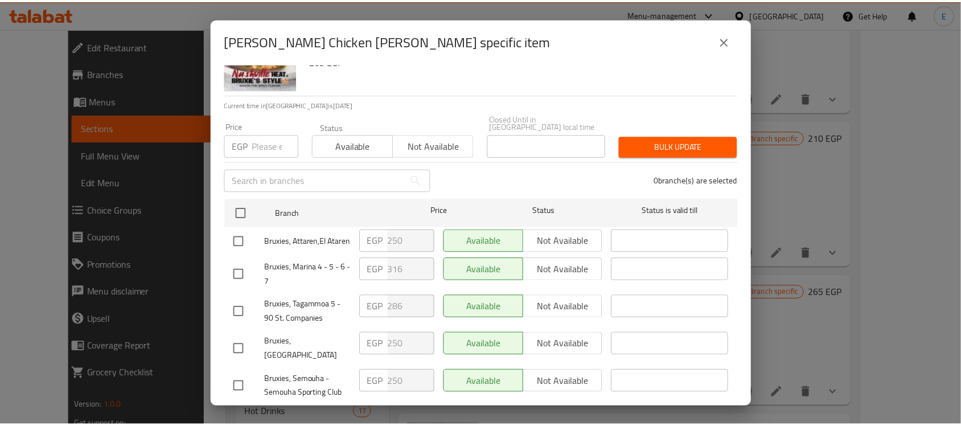
scroll to position [99, 0]
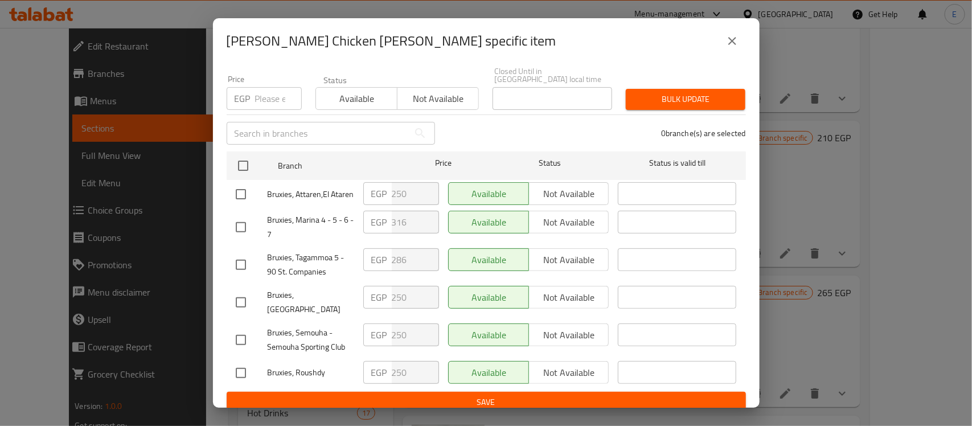
click at [719, 48] on button "close" at bounding box center [732, 40] width 27 height 27
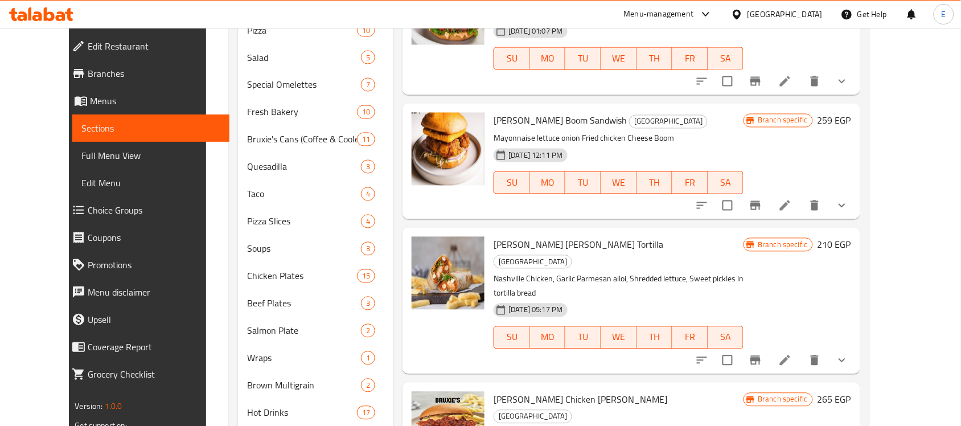
scroll to position [1341, 0]
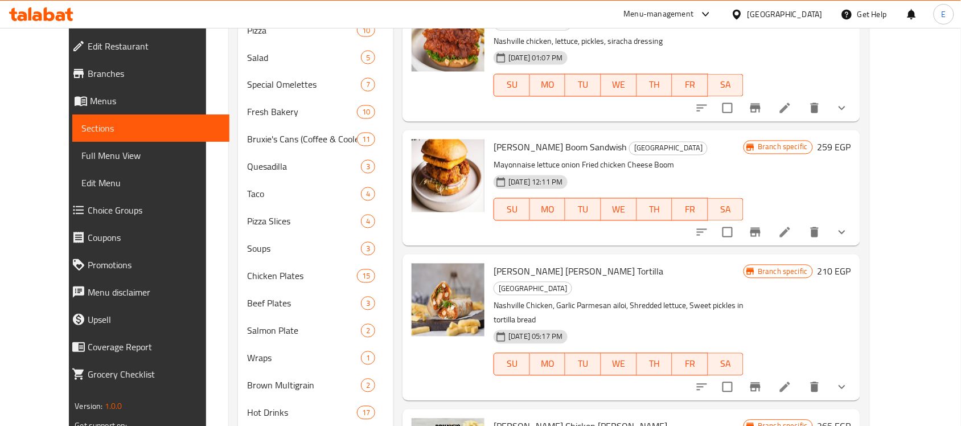
click at [769, 374] on button "Branch-specific-item" at bounding box center [755, 387] width 27 height 27
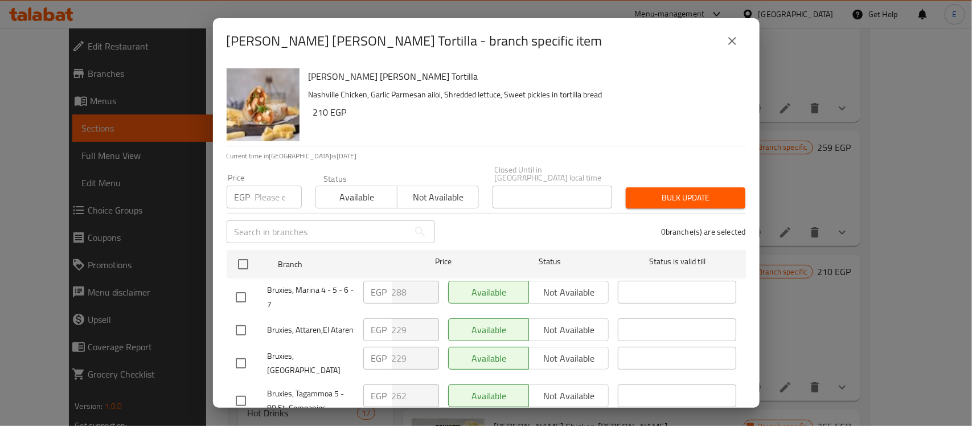
click at [739, 43] on icon "close" at bounding box center [732, 41] width 14 height 14
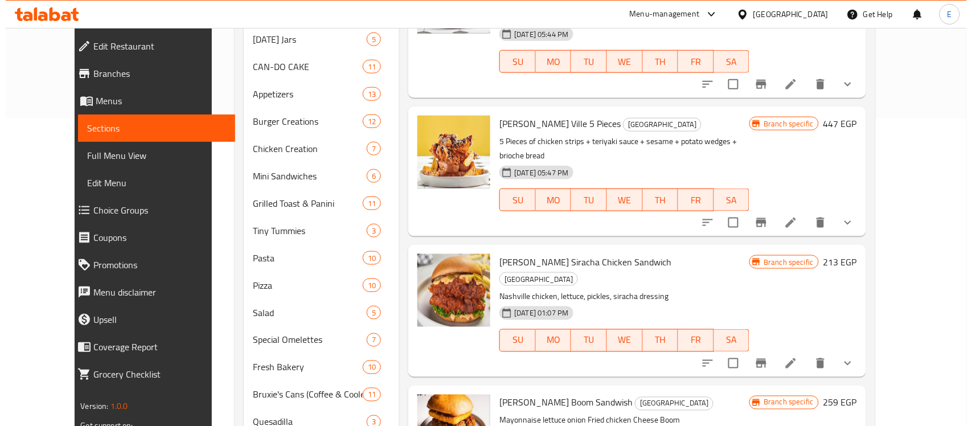
scroll to position [276, 0]
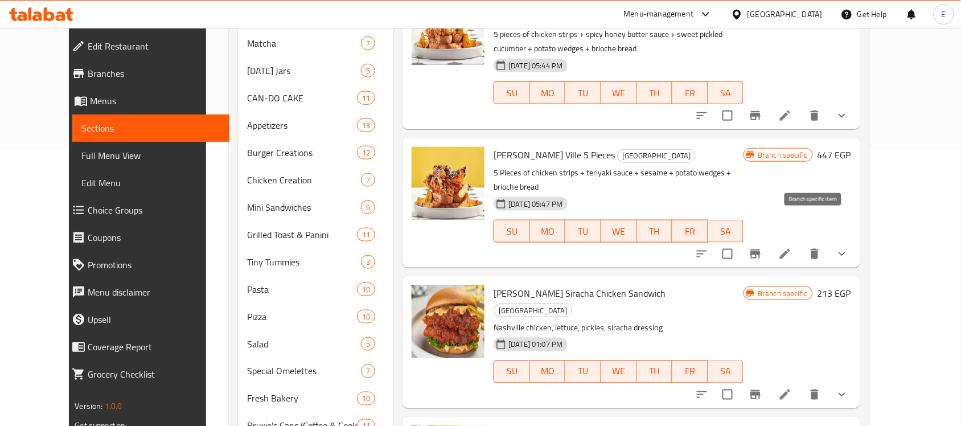
click at [769, 381] on button "Branch-specific-item" at bounding box center [755, 394] width 27 height 27
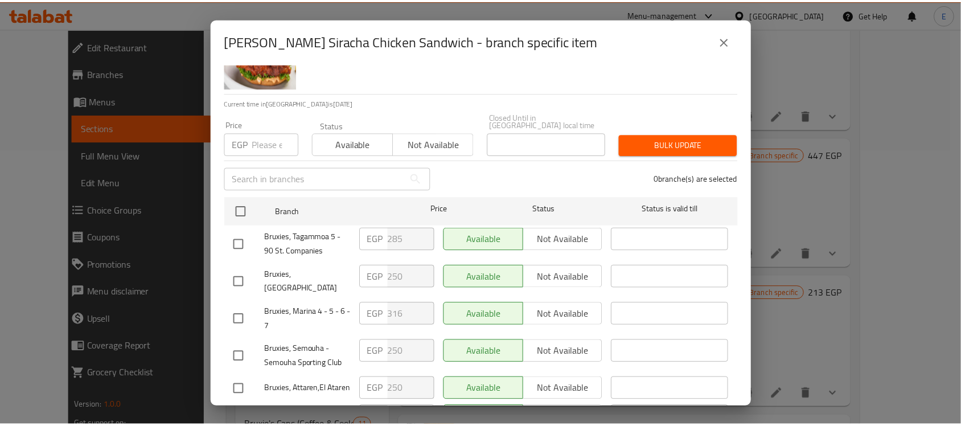
scroll to position [99, 0]
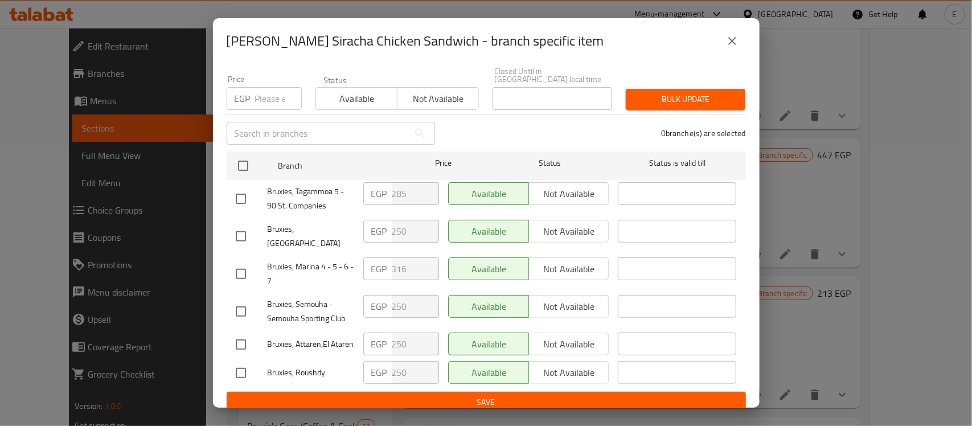
click at [736, 42] on icon "close" at bounding box center [732, 41] width 14 height 14
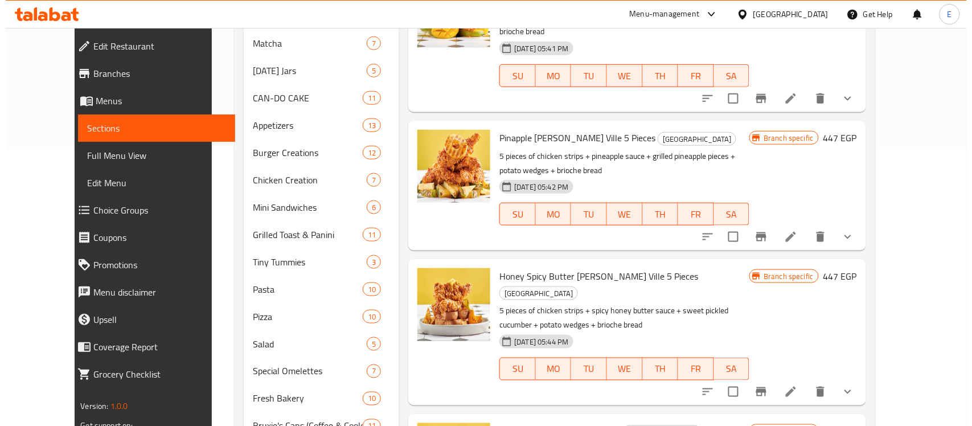
scroll to position [977, 0]
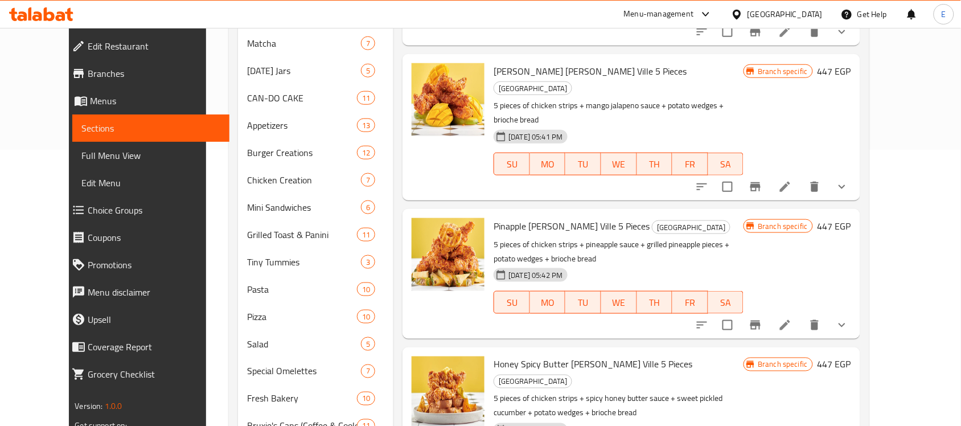
click at [761, 182] on icon "Branch-specific-item" at bounding box center [755, 186] width 10 height 9
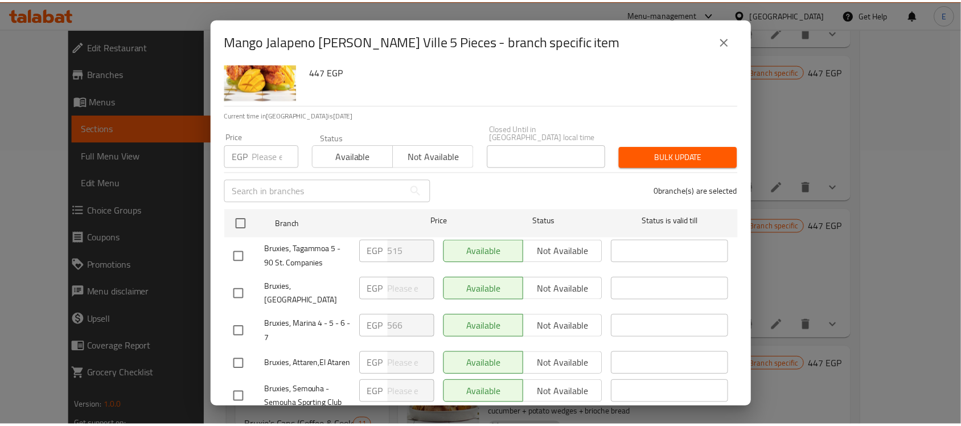
scroll to position [99, 0]
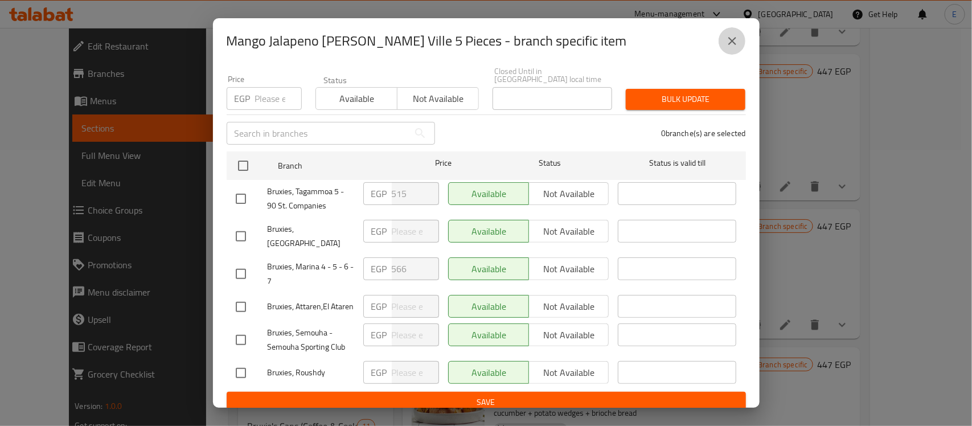
click at [735, 37] on icon "close" at bounding box center [732, 41] width 14 height 14
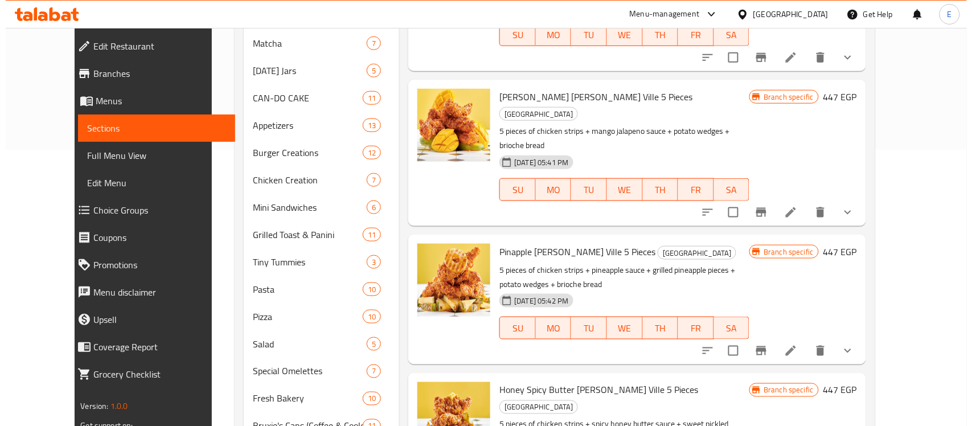
scroll to position [692, 0]
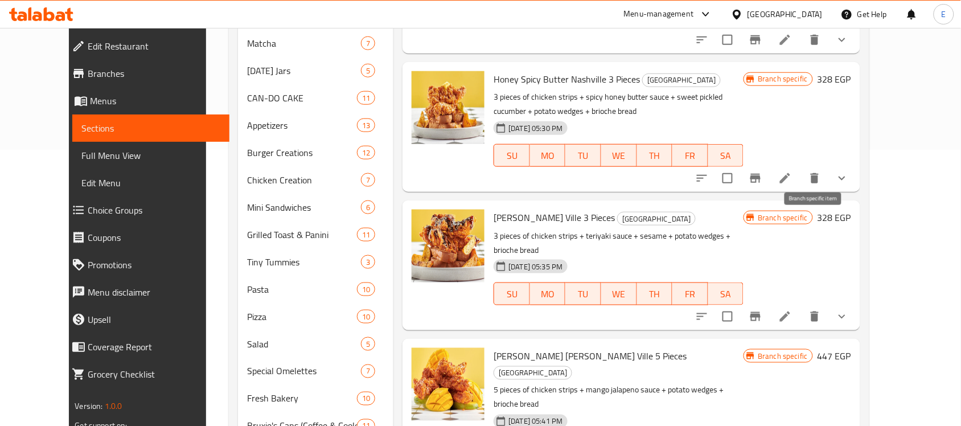
click at [769, 303] on button "Branch-specific-item" at bounding box center [755, 316] width 27 height 27
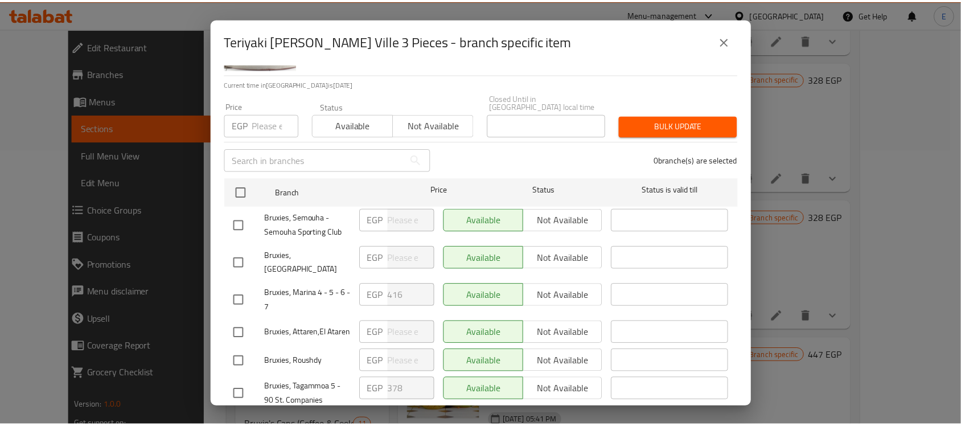
scroll to position [99, 0]
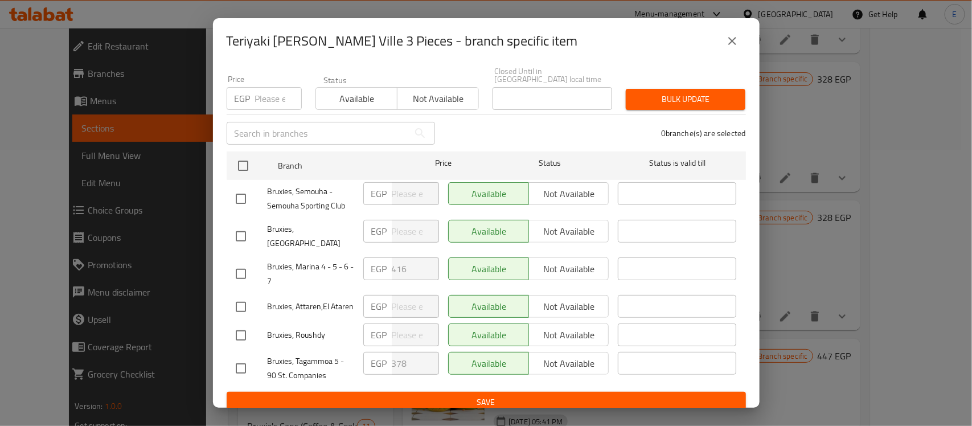
click at [721, 51] on div "Teriyaki Nash Ville 3 Pieces - branch specific item" at bounding box center [486, 40] width 519 height 27
click at [726, 43] on icon "close" at bounding box center [732, 41] width 14 height 14
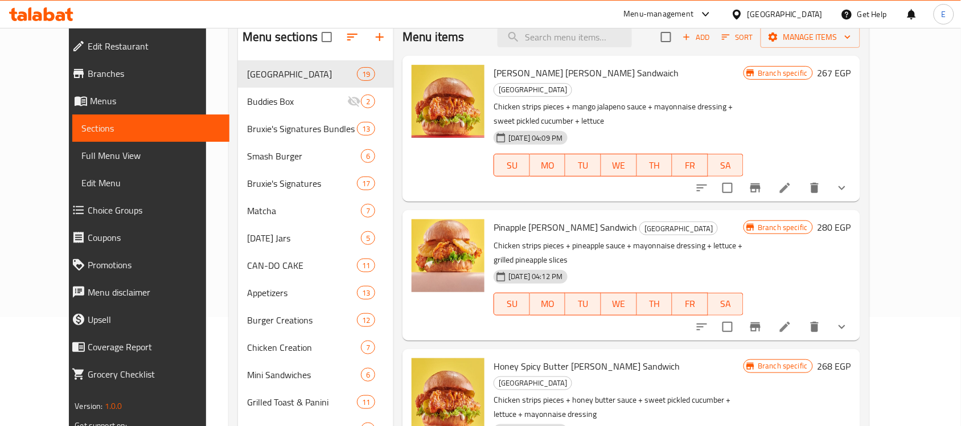
scroll to position [0, 0]
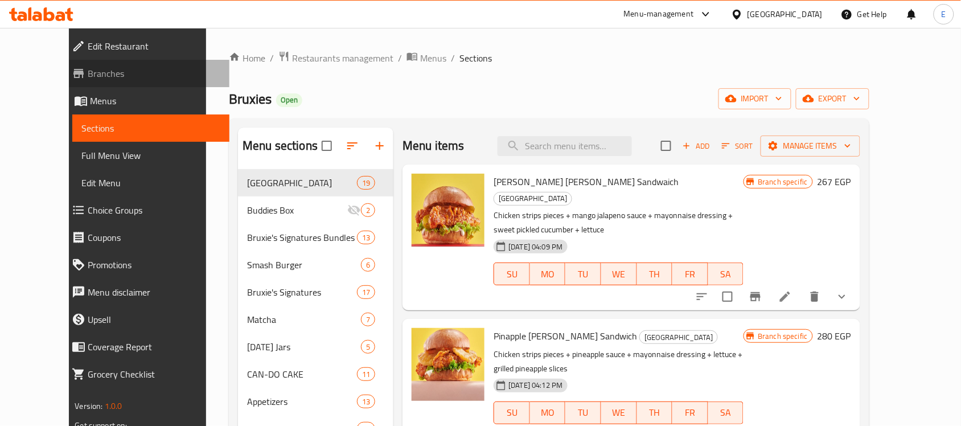
click at [88, 67] on span "Branches" at bounding box center [154, 74] width 133 height 14
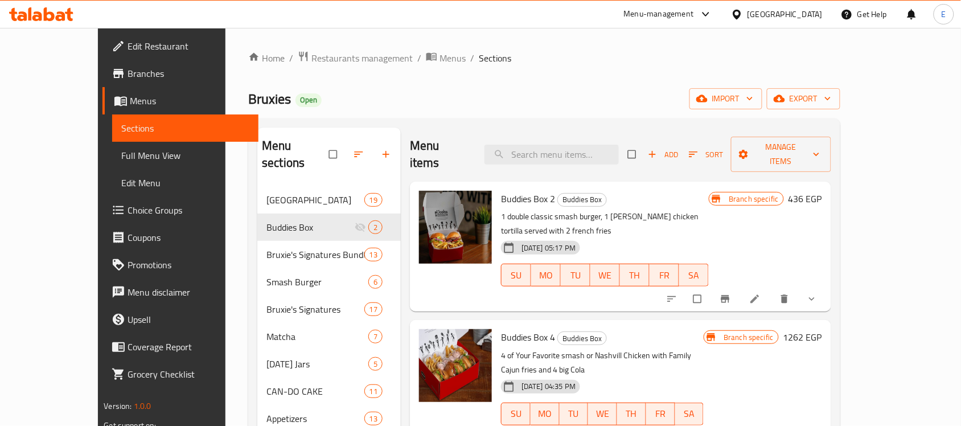
click at [713, 17] on icon at bounding box center [706, 14] width 14 height 14
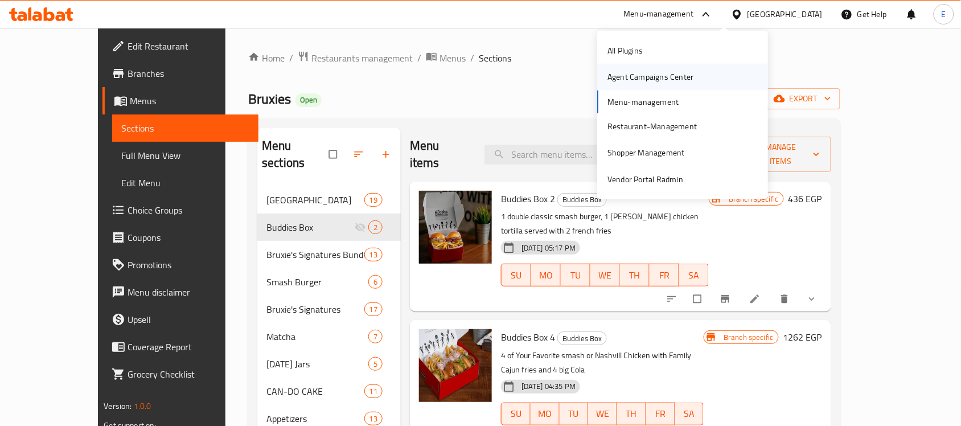
click at [716, 77] on div "Agent Campaigns Center" at bounding box center [682, 77] width 171 height 26
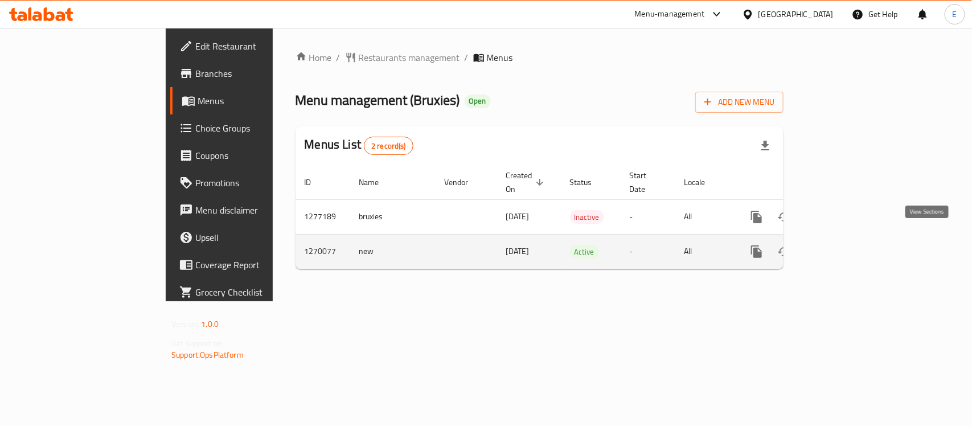
click at [846, 245] on icon "enhanced table" at bounding box center [839, 252] width 14 height 14
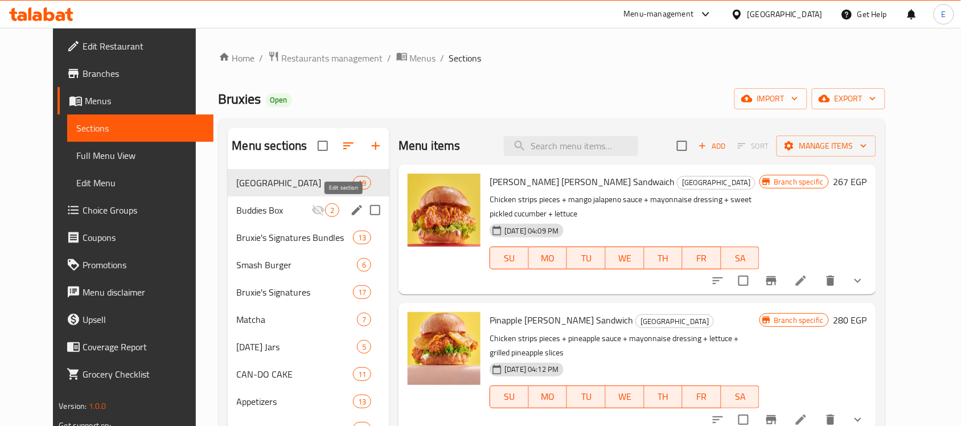
click at [352, 212] on icon "edit" at bounding box center [357, 210] width 10 height 10
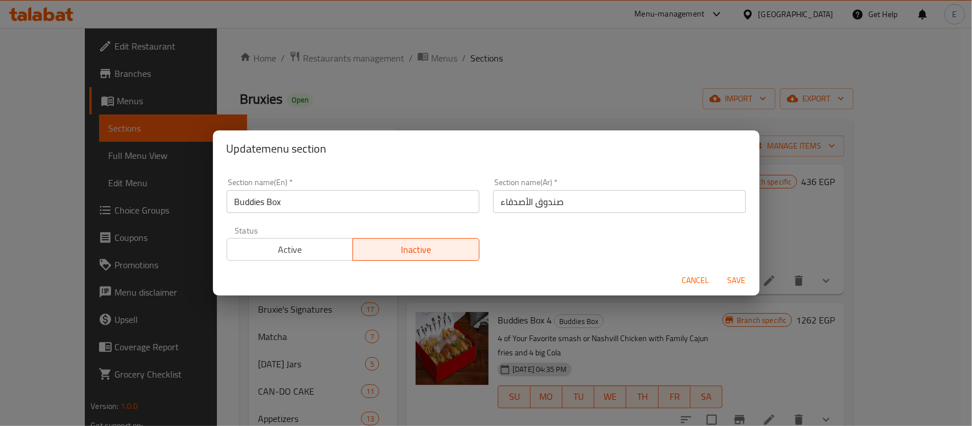
click at [305, 248] on span "Active" at bounding box center [290, 249] width 117 height 17
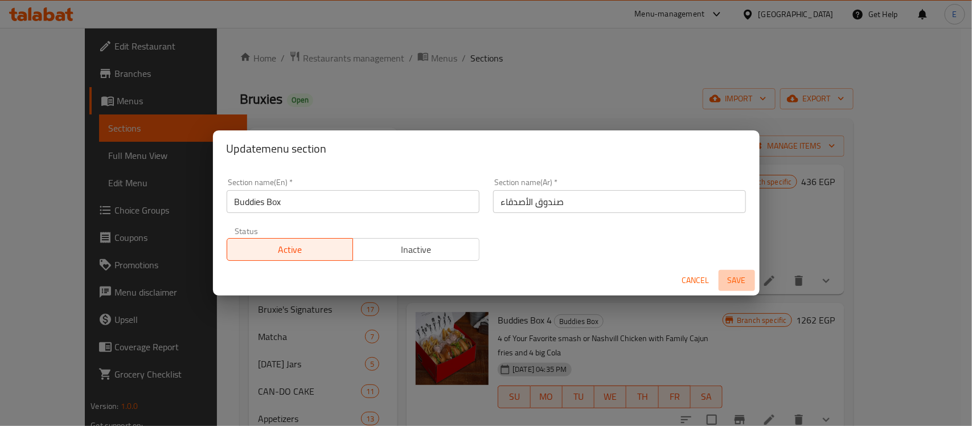
click at [732, 283] on span "Save" at bounding box center [736, 280] width 27 height 14
